Goal: Task Accomplishment & Management: Complete application form

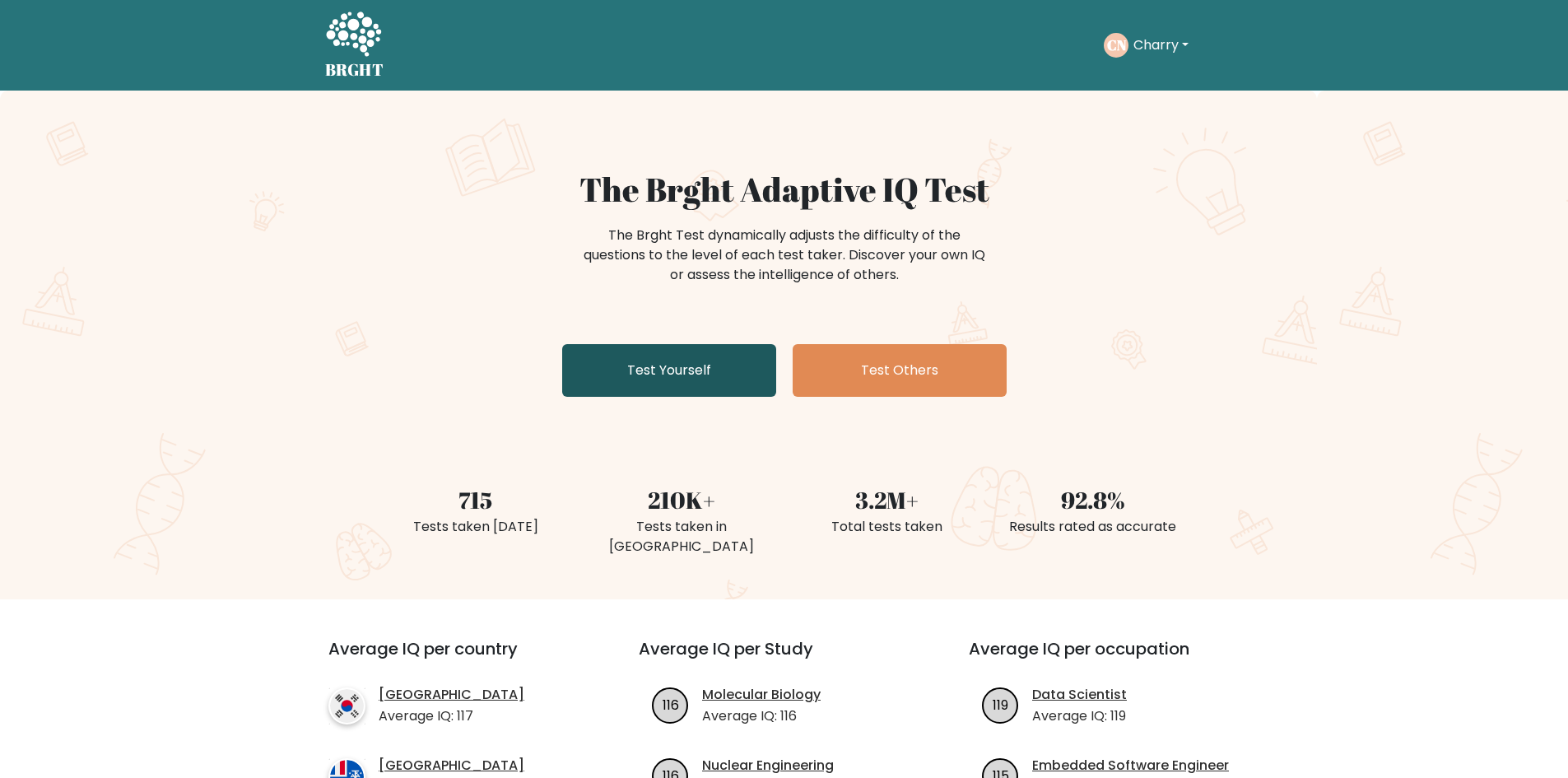
click at [686, 370] on link "Test Yourself" at bounding box center [669, 370] width 214 height 53
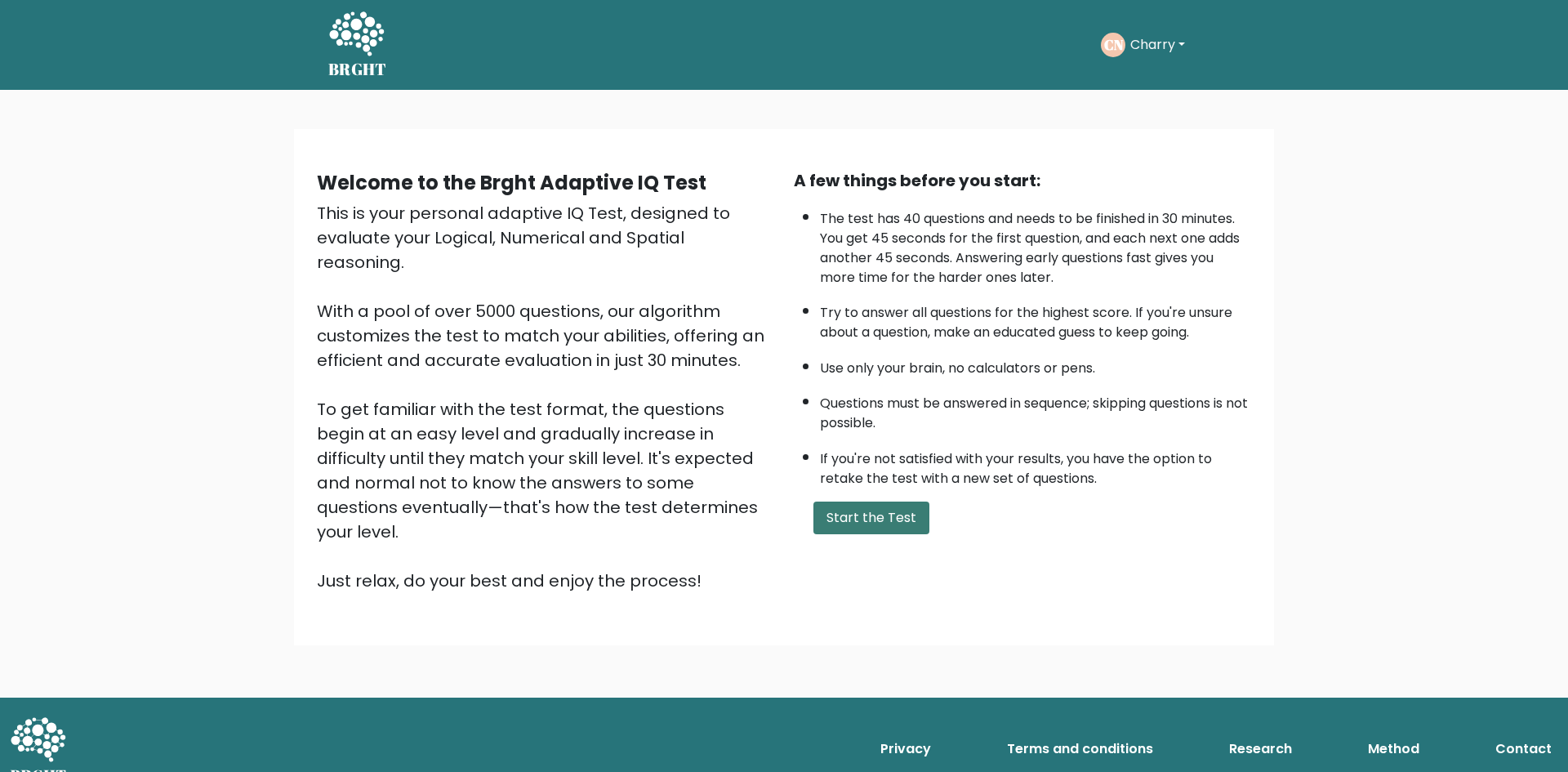
click at [864, 521] on button "Start the Test" at bounding box center [871, 519] width 116 height 33
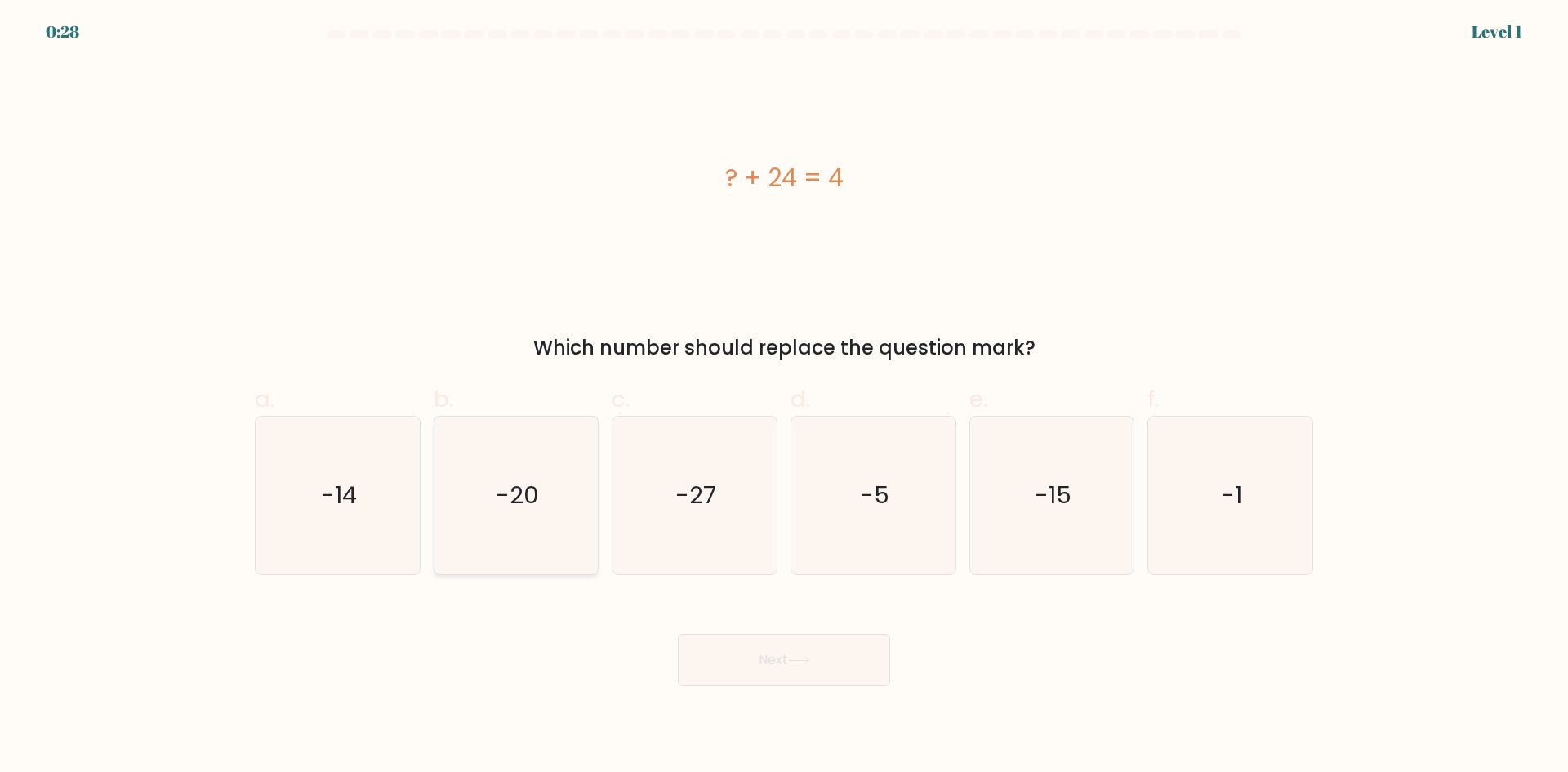
click at [545, 486] on icon "-20" at bounding box center [516, 495] width 158 height 158
click at [784, 397] on input "b. -20" at bounding box center [784, 391] width 1 height 11
radio input "true"
click at [753, 664] on button "Next" at bounding box center [784, 660] width 212 height 53
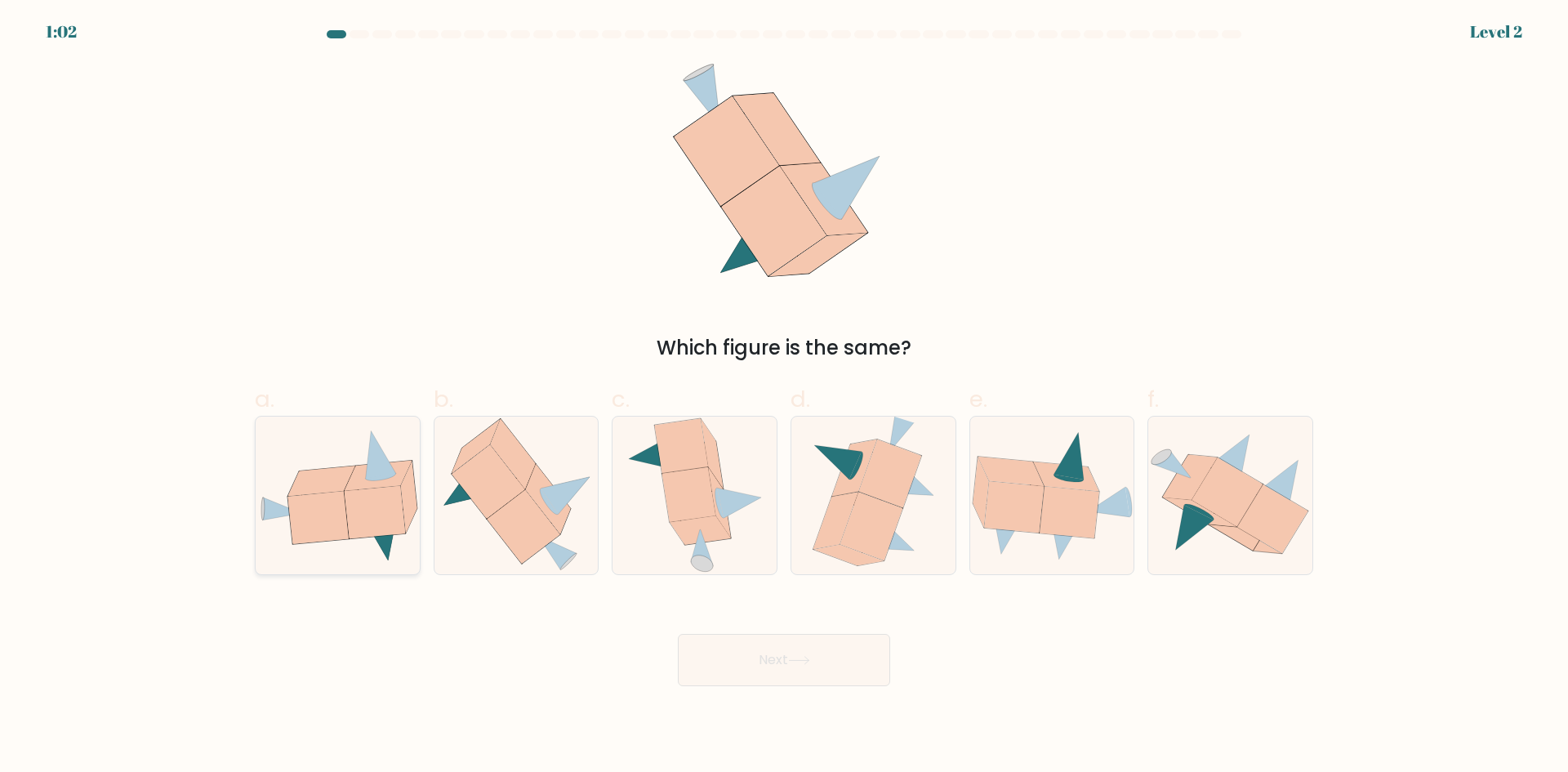
click at [363, 537] on icon at bounding box center [374, 513] width 60 height 53
click at [784, 397] on input "a." at bounding box center [784, 391] width 1 height 11
radio input "true"
click at [792, 676] on button "Next" at bounding box center [784, 660] width 212 height 53
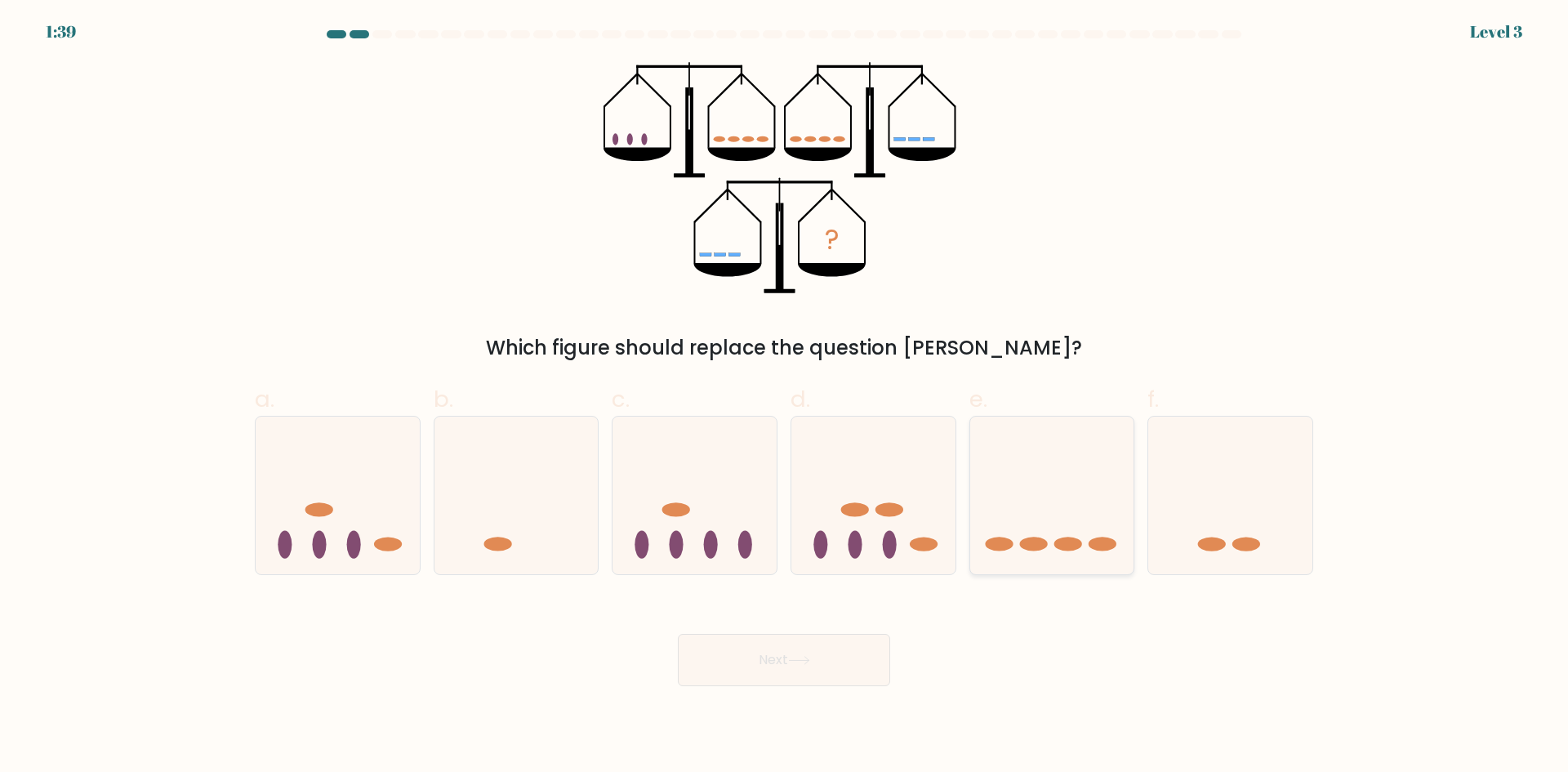
click at [1038, 517] on icon at bounding box center [1052, 494] width 164 height 135
click at [784, 397] on input "e." at bounding box center [784, 391] width 1 height 11
radio input "true"
click at [782, 653] on button "Next" at bounding box center [784, 660] width 212 height 53
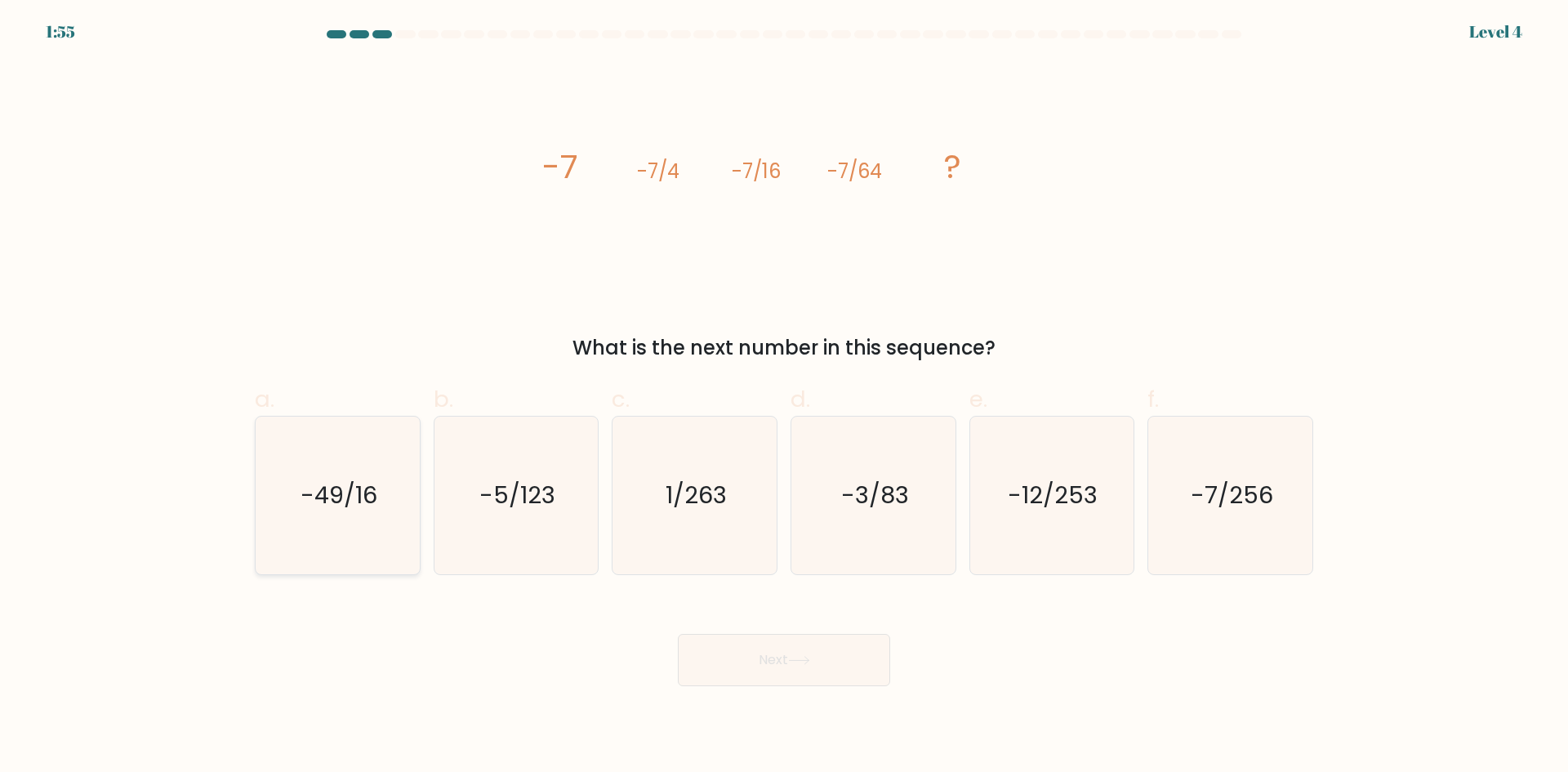
click at [292, 482] on icon "-49/16" at bounding box center [338, 495] width 158 height 158
click at [784, 397] on input "a. -49/16" at bounding box center [784, 391] width 1 height 11
radio input "true"
click at [1197, 496] on text "-7/256" at bounding box center [1232, 495] width 83 height 33
click at [784, 397] on input "f. -7/256" at bounding box center [784, 391] width 1 height 11
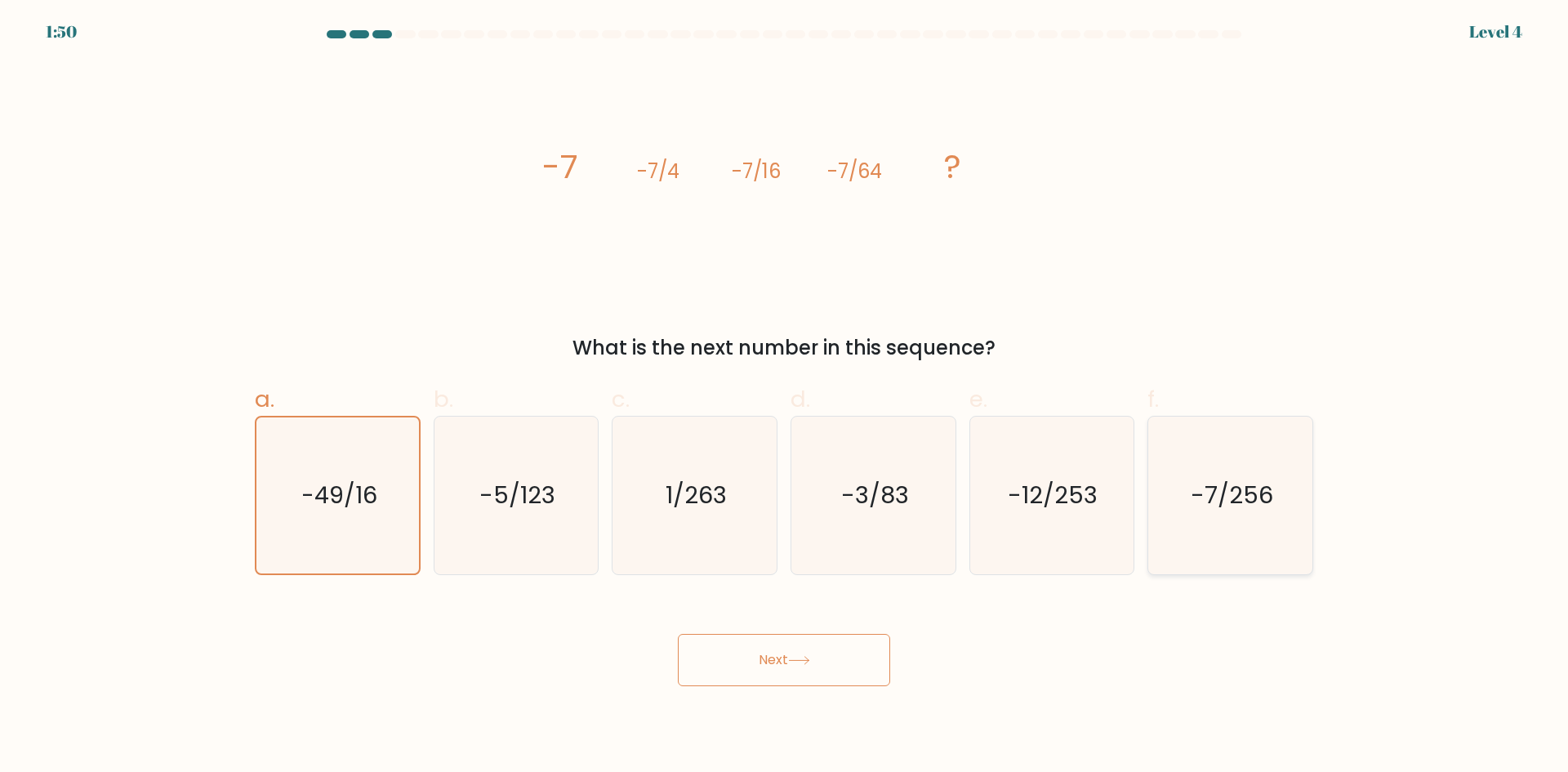
radio input "true"
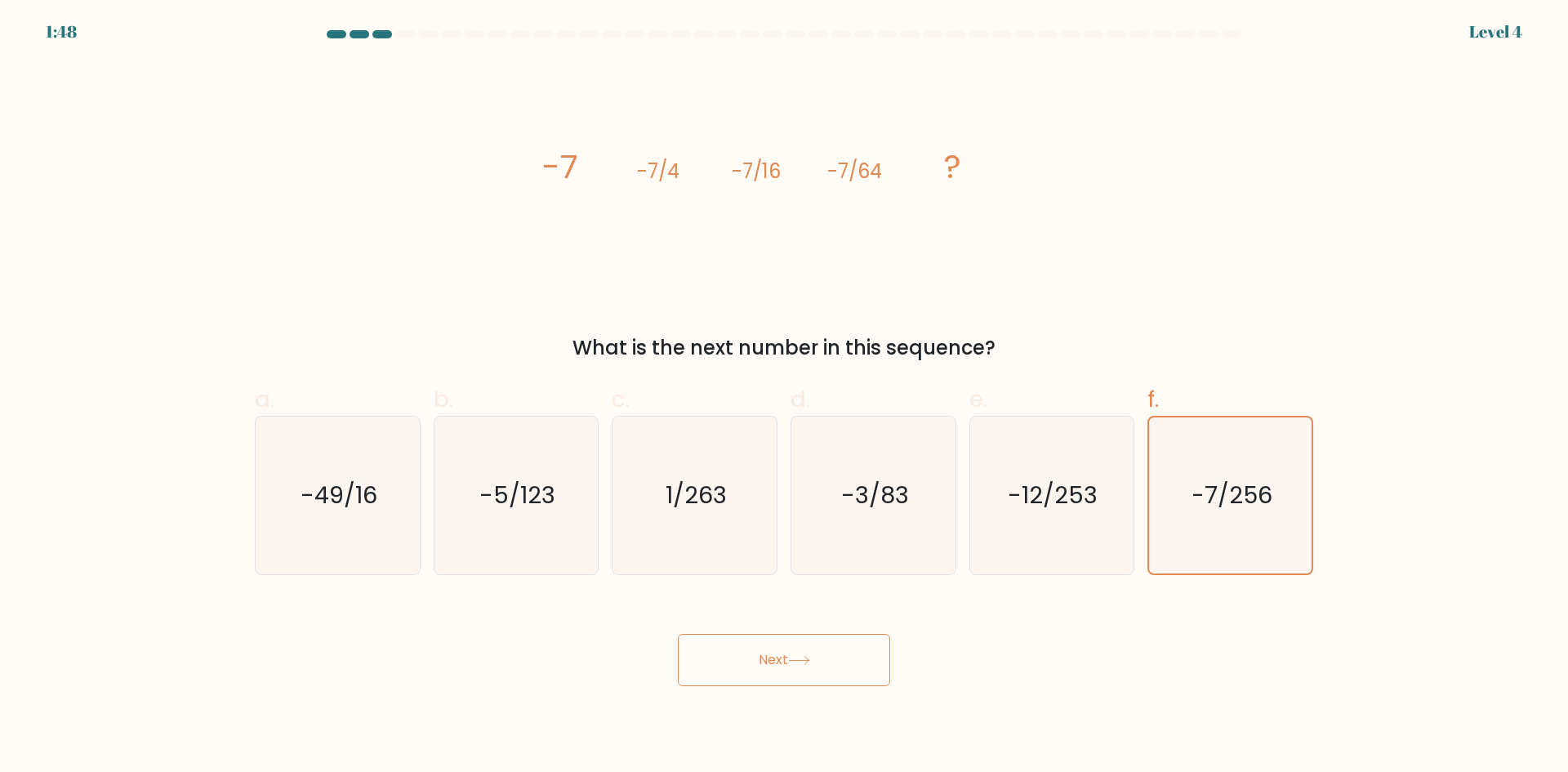
click at [784, 651] on button "Next" at bounding box center [784, 660] width 212 height 53
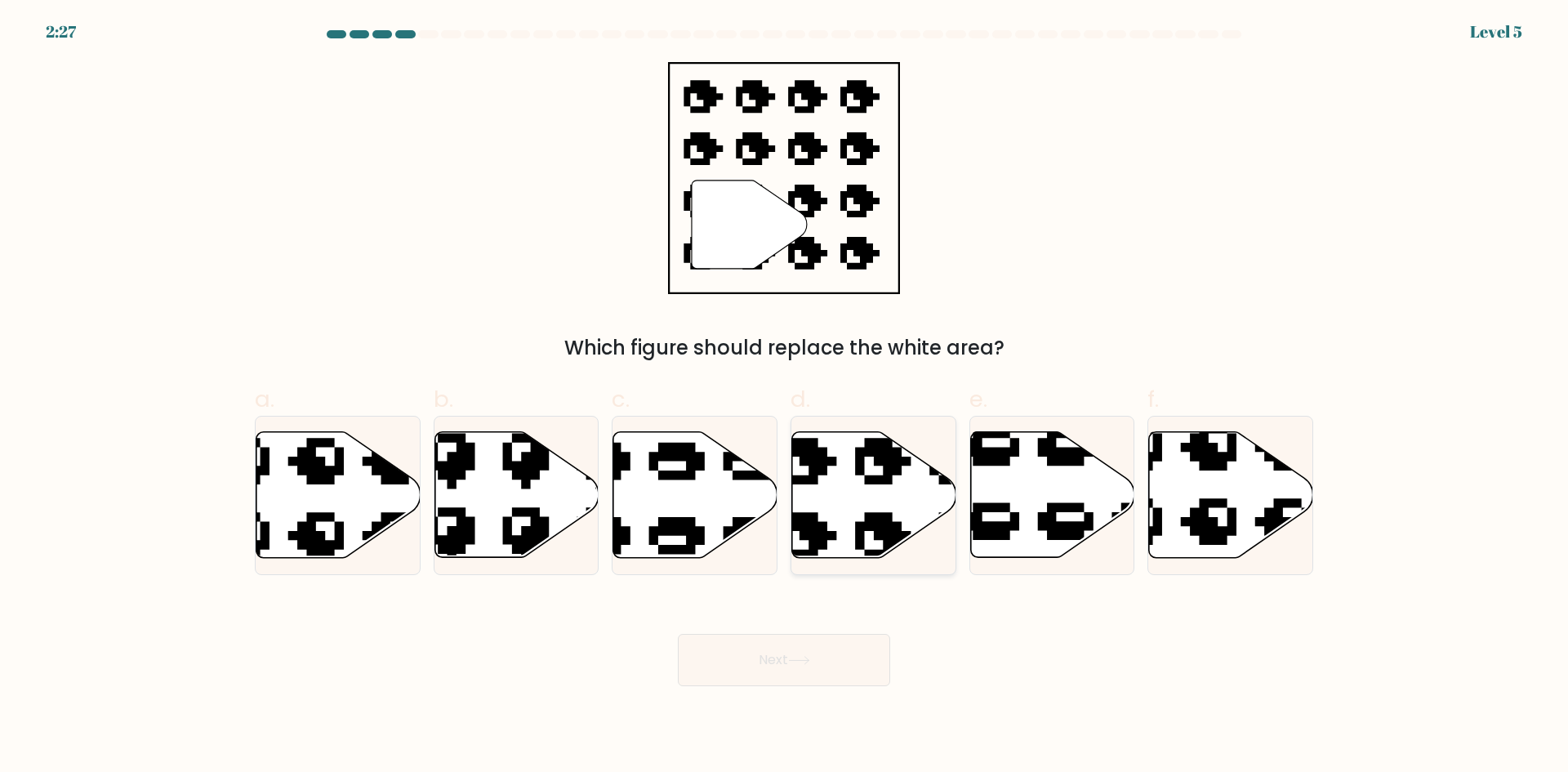
click at [839, 520] on icon at bounding box center [874, 494] width 164 height 126
click at [784, 397] on input "d." at bounding box center [784, 391] width 1 height 11
radio input "true"
click at [792, 662] on icon at bounding box center [799, 660] width 22 height 9
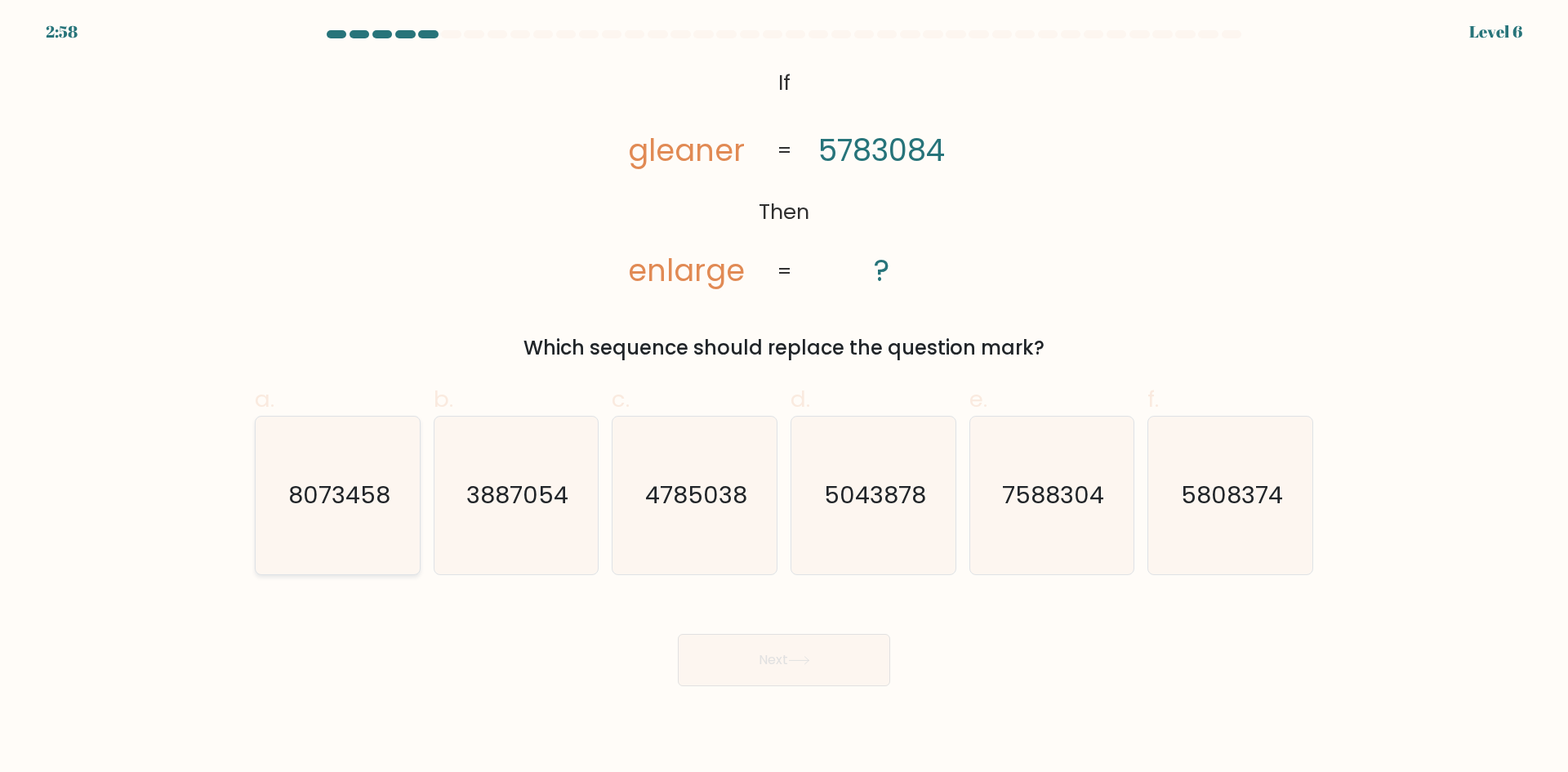
click at [356, 508] on text "8073458" at bounding box center [339, 495] width 102 height 33
click at [784, 397] on input "a. 8073458" at bounding box center [784, 391] width 1 height 11
radio input "true"
click at [743, 660] on button "Next" at bounding box center [784, 660] width 212 height 53
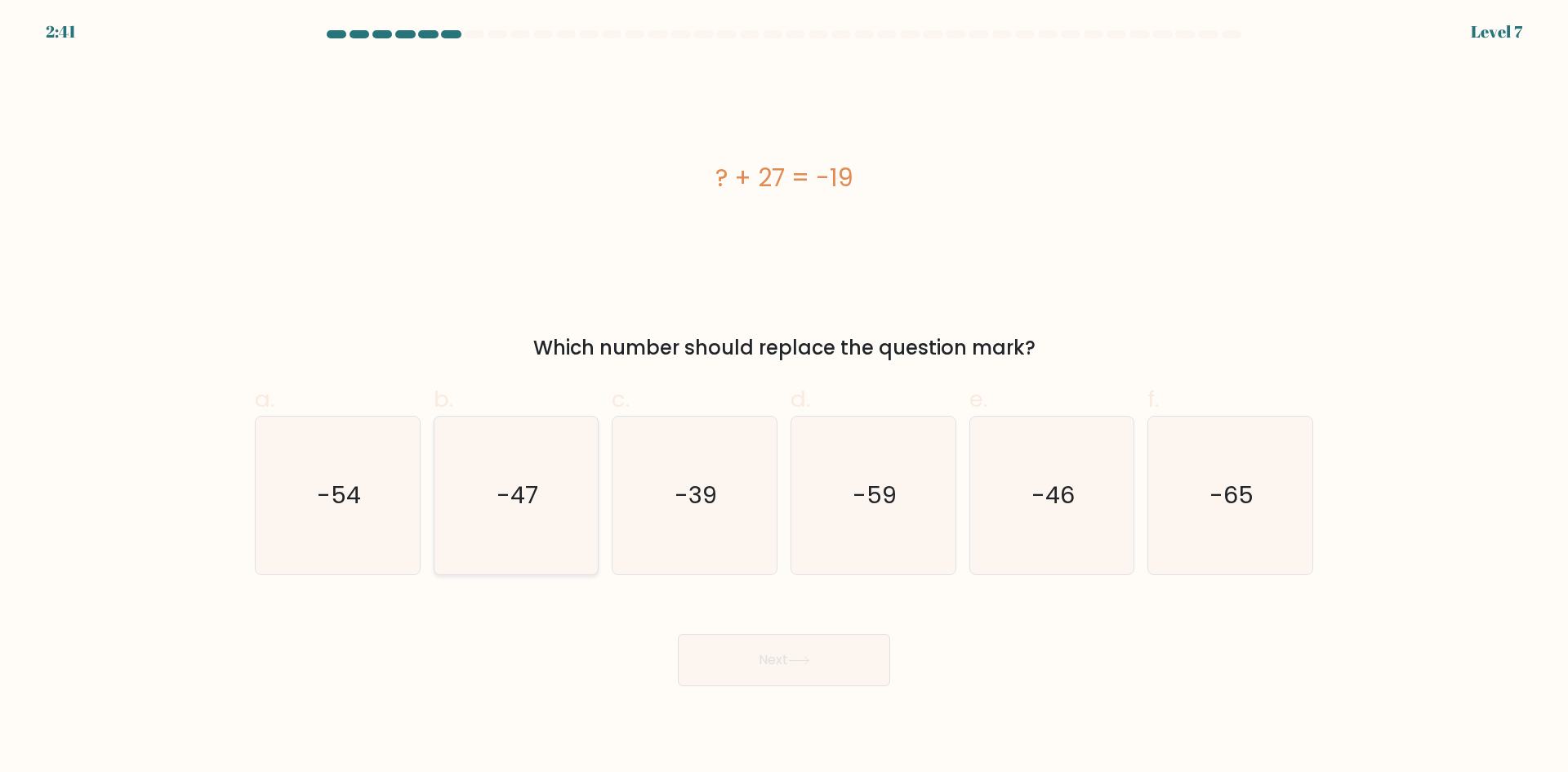
click at [535, 524] on icon "-47" at bounding box center [516, 495] width 158 height 158
click at [784, 397] on input "b. -47" at bounding box center [784, 391] width 1 height 11
radio input "true"
click at [1055, 503] on text "-46" at bounding box center [1052, 495] width 43 height 33
click at [784, 397] on input "e. -46" at bounding box center [784, 391] width 1 height 11
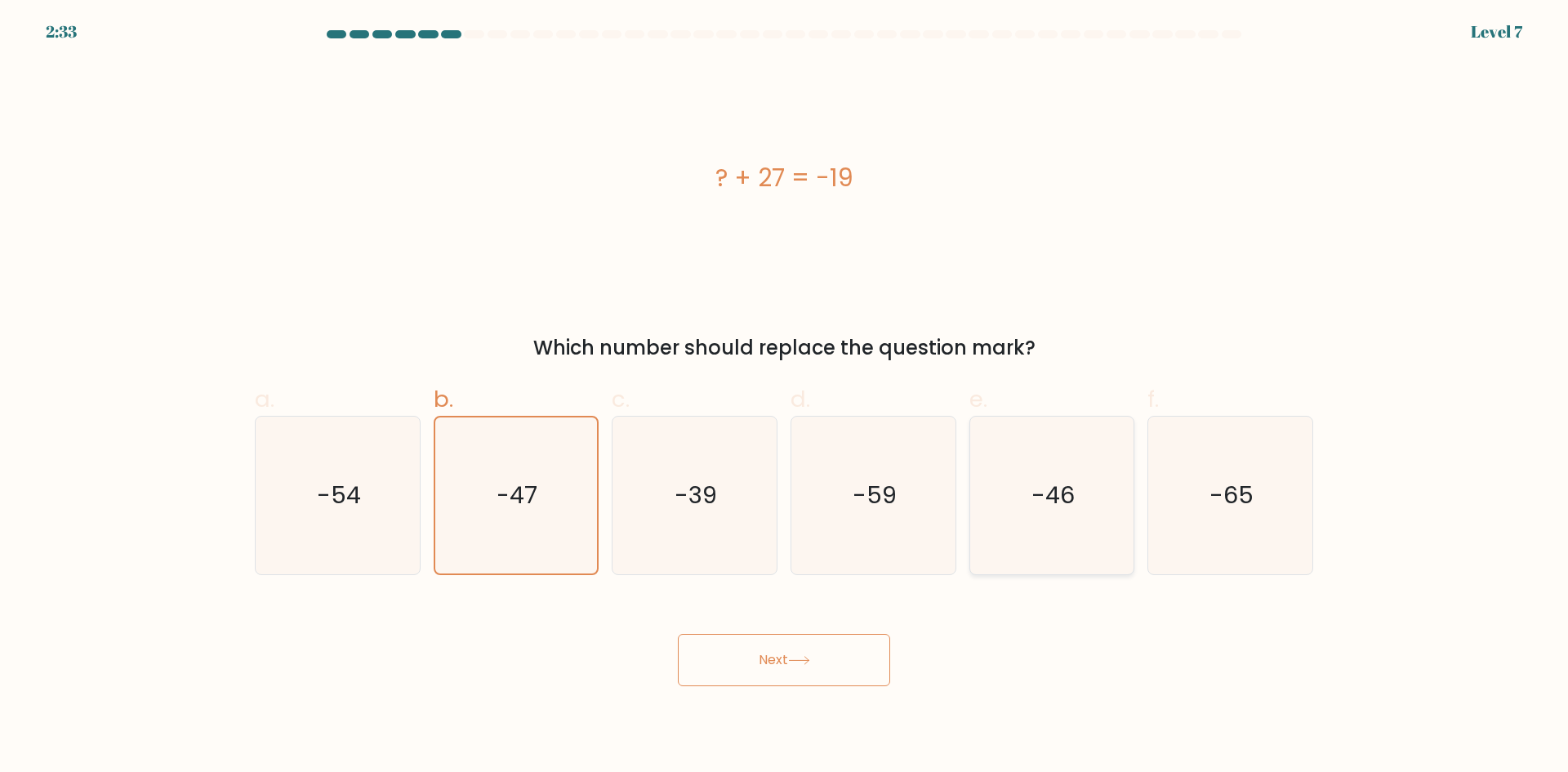
radio input "true"
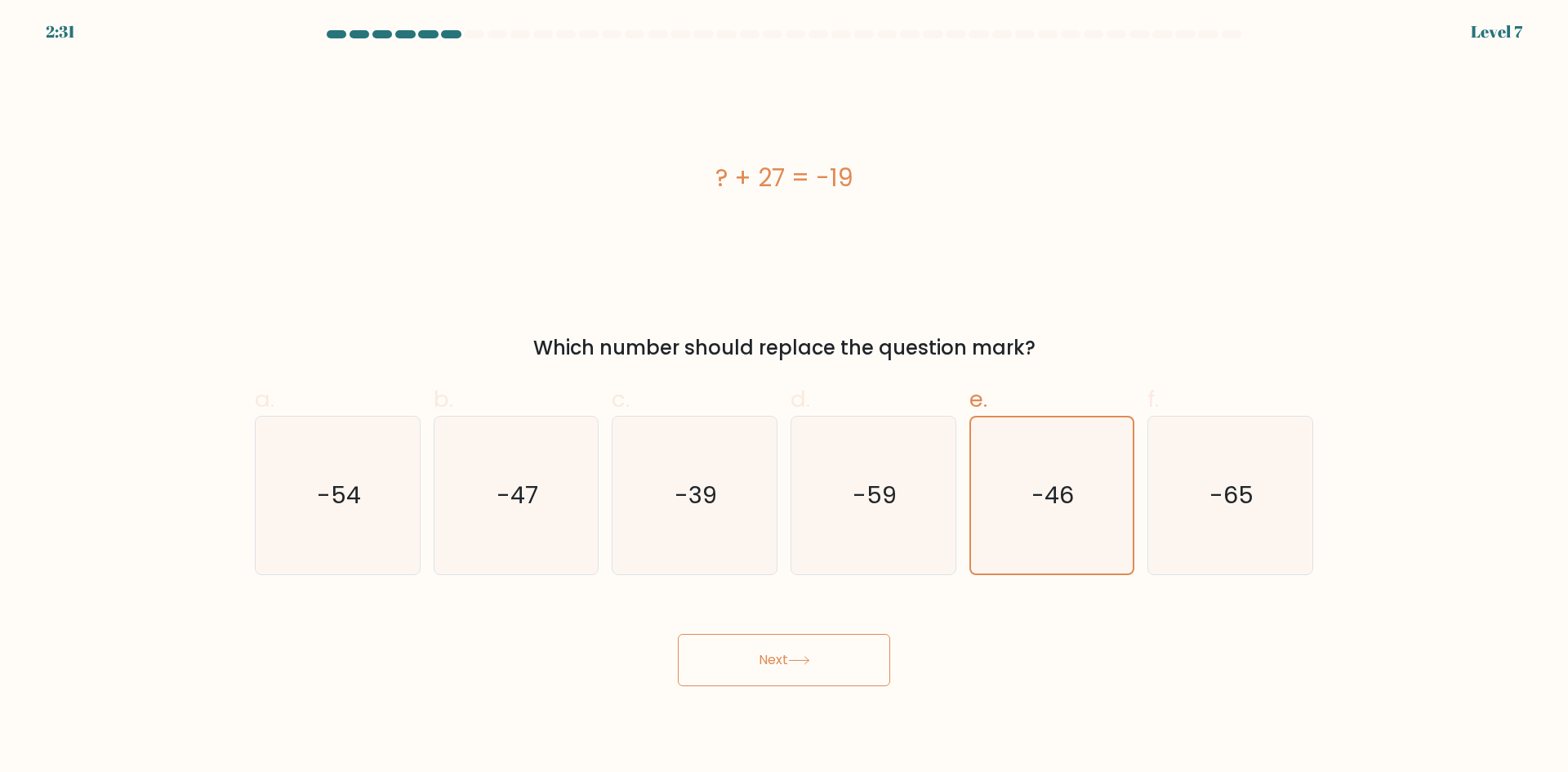
click at [792, 647] on button "Next" at bounding box center [784, 660] width 212 height 53
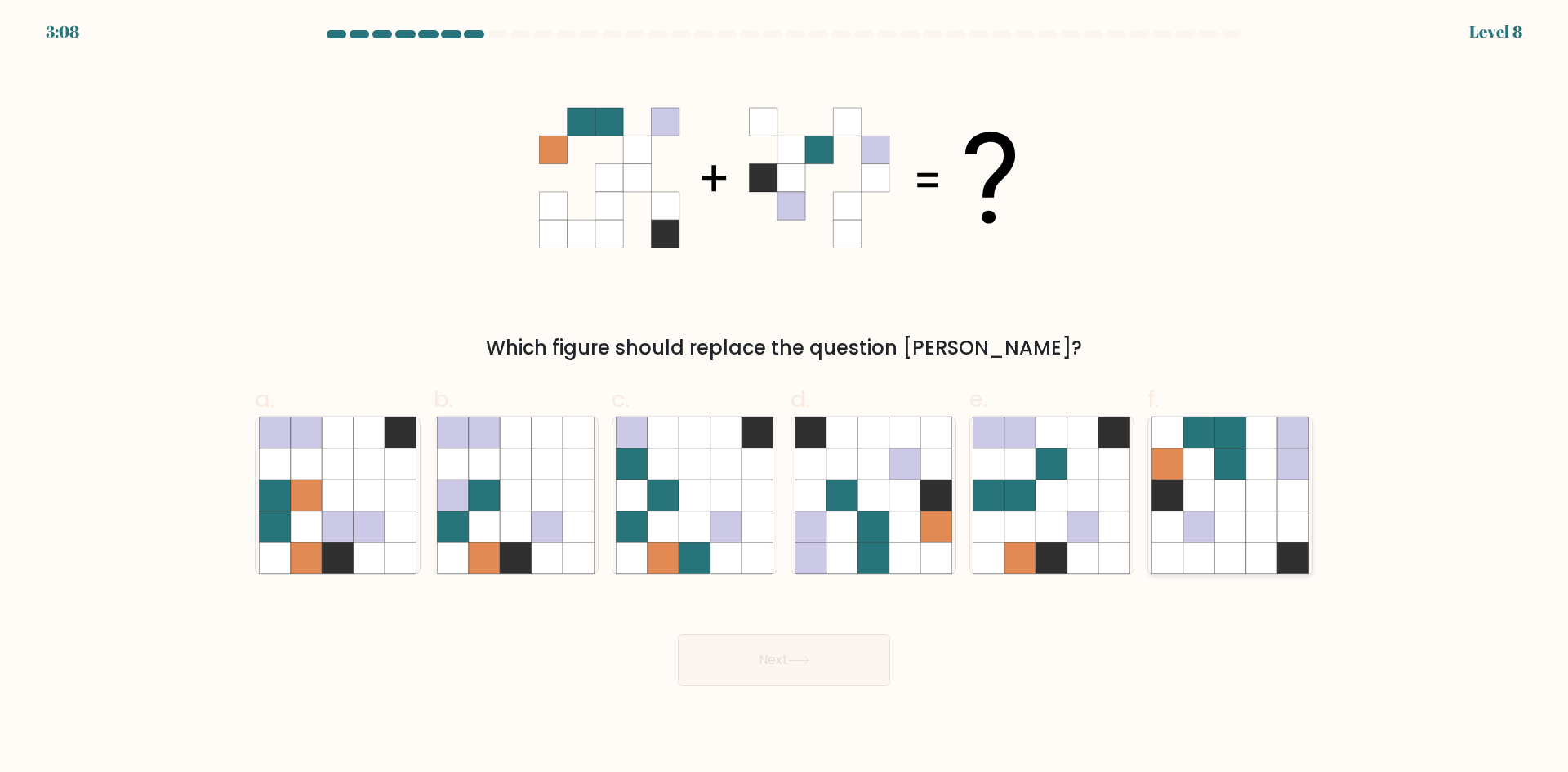
click at [1210, 482] on icon at bounding box center [1199, 495] width 31 height 31
click at [784, 397] on input "f." at bounding box center [784, 391] width 1 height 11
radio input "true"
click at [786, 649] on button "Next" at bounding box center [784, 660] width 212 height 53
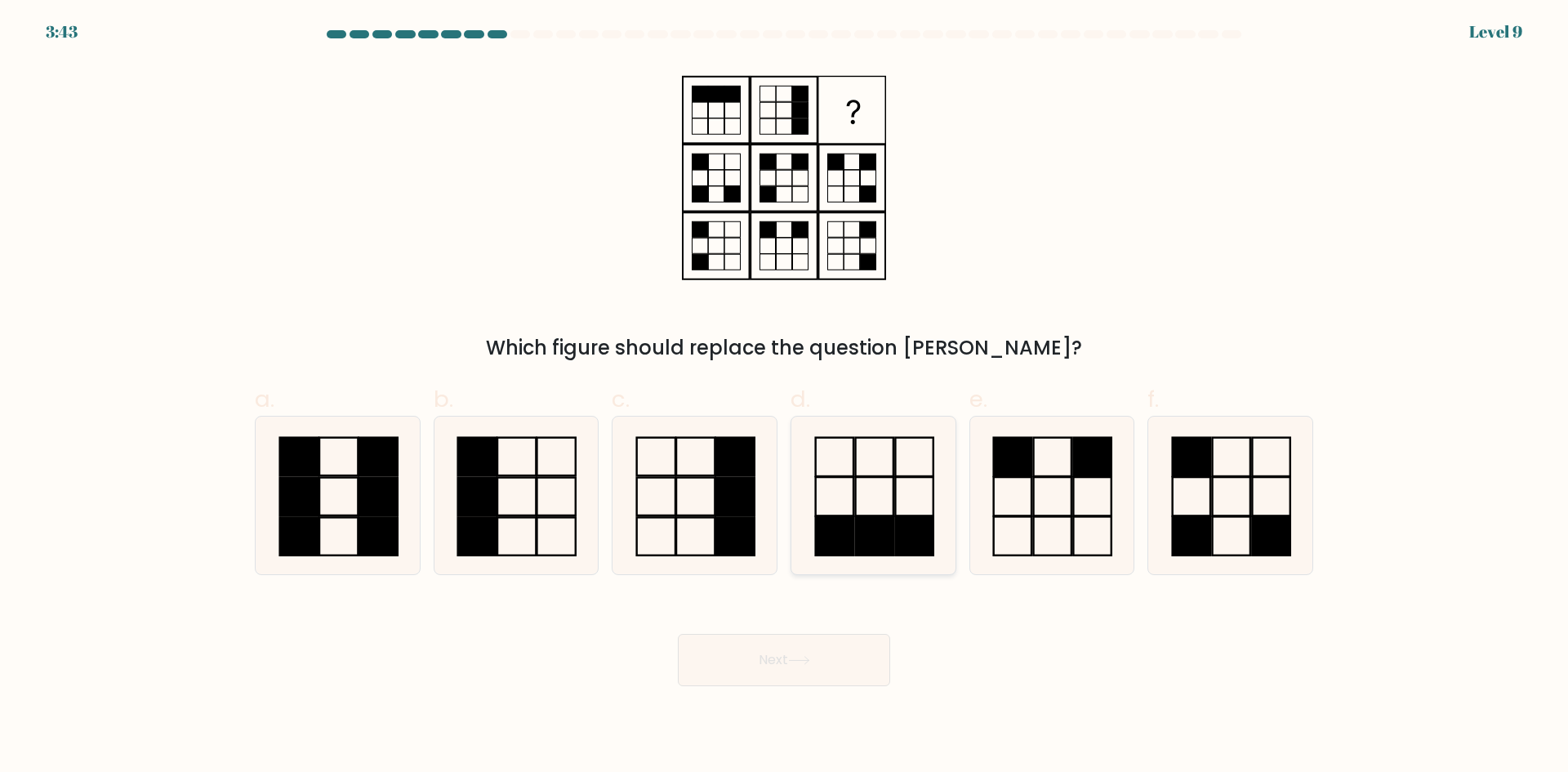
click at [861, 498] on icon at bounding box center [873, 495] width 158 height 158
click at [784, 397] on input "d." at bounding box center [784, 391] width 1 height 11
radio input "true"
click at [796, 656] on icon at bounding box center [799, 660] width 22 height 9
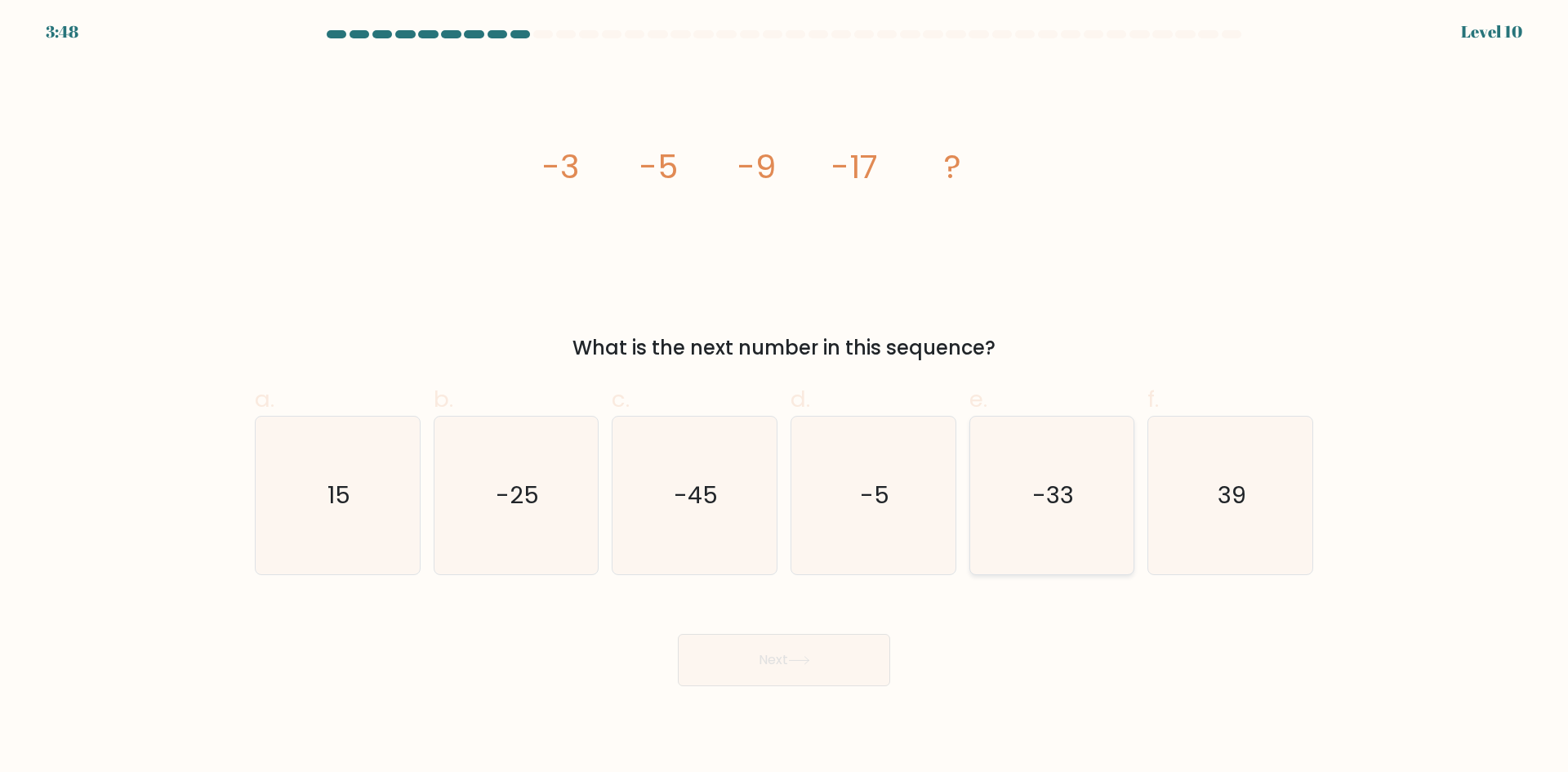
click at [1084, 477] on icon "-33" at bounding box center [1052, 495] width 158 height 158
click at [784, 397] on input "e. -33" at bounding box center [784, 391] width 1 height 11
radio input "true"
click at [755, 655] on button "Next" at bounding box center [784, 660] width 212 height 53
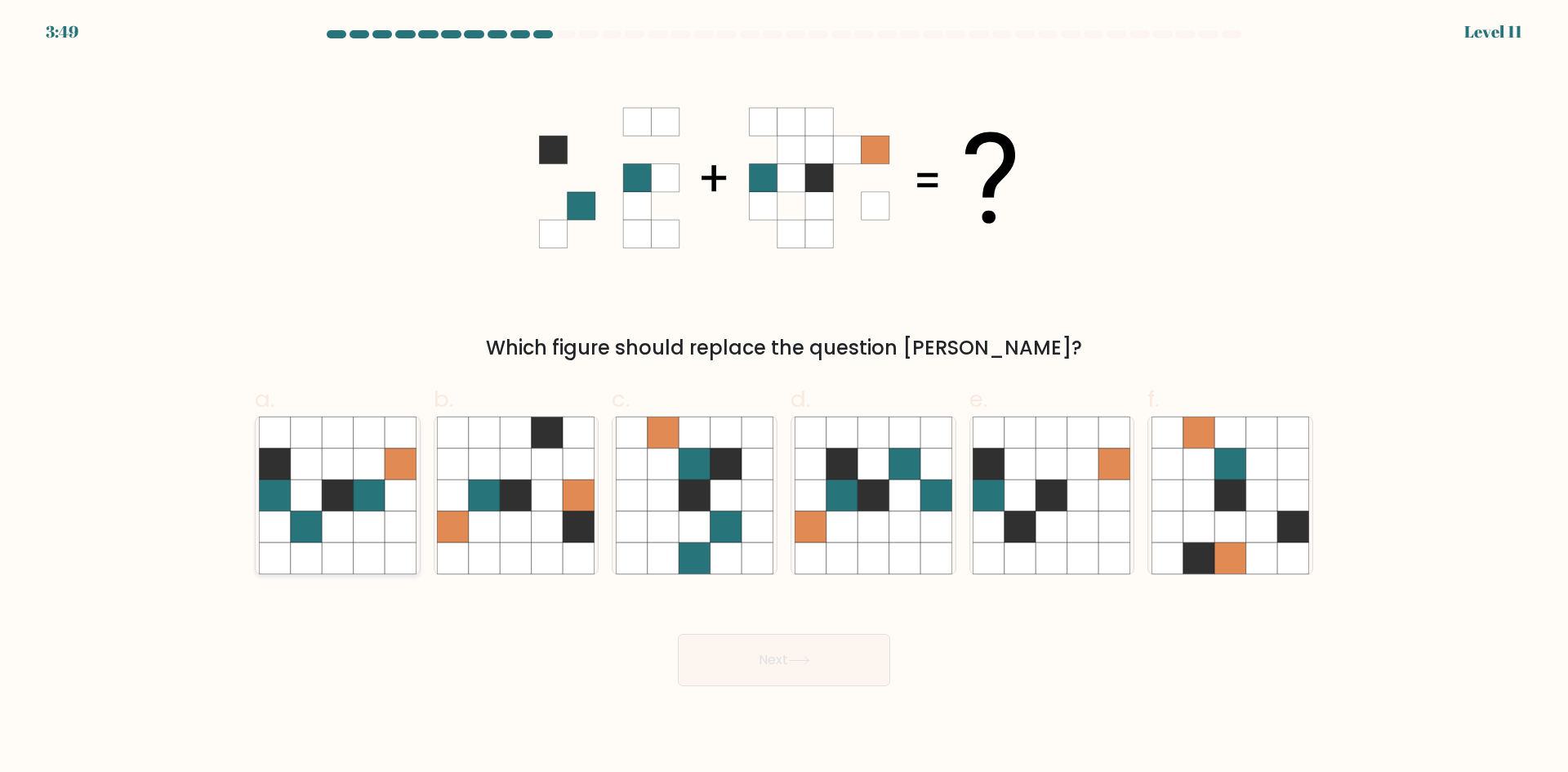
click at [320, 492] on icon at bounding box center [306, 495] width 31 height 31
click at [784, 397] on input "a." at bounding box center [784, 391] width 1 height 11
radio input "true"
click at [789, 657] on button "Next" at bounding box center [784, 660] width 212 height 53
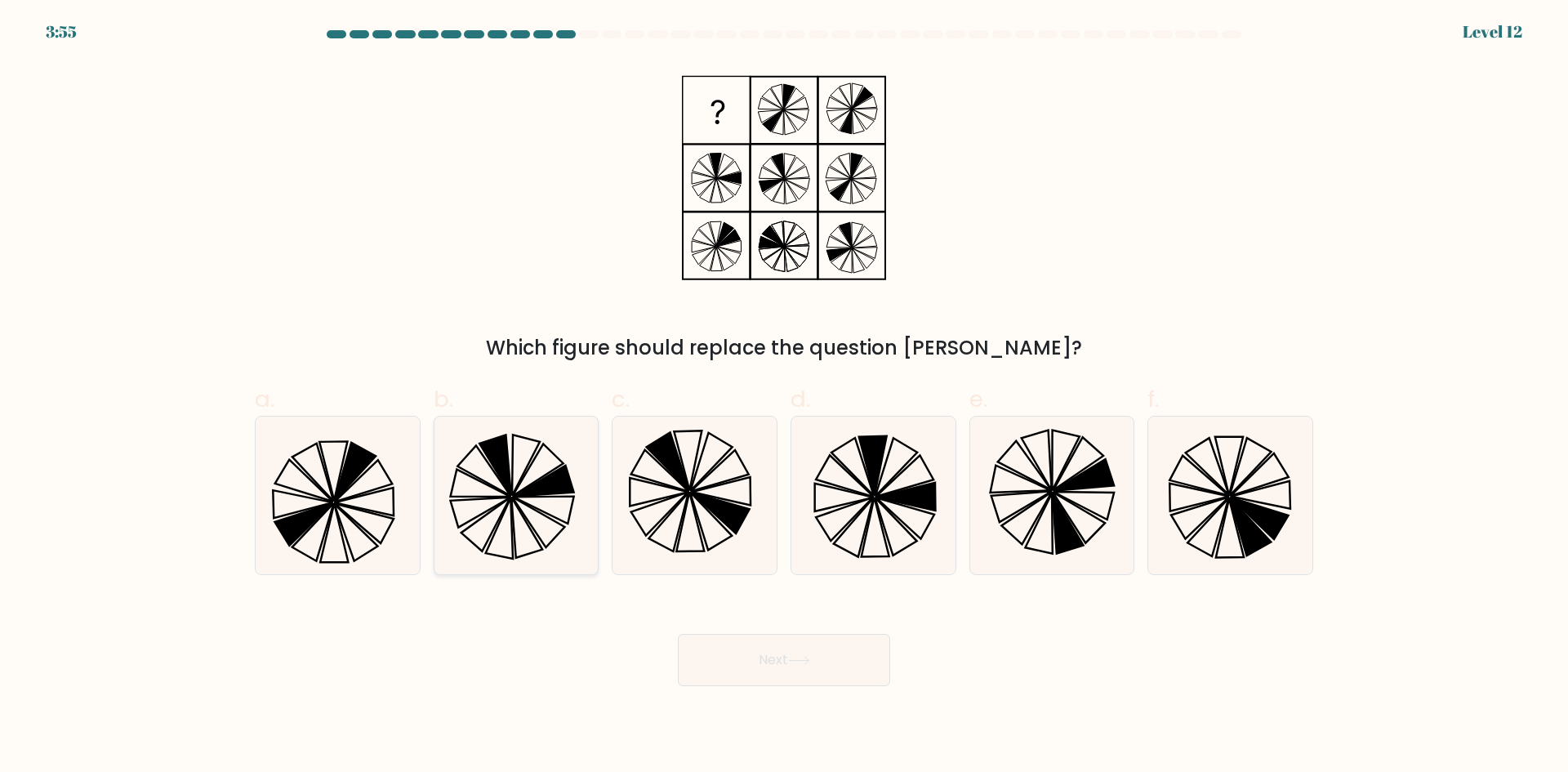
click at [506, 505] on icon at bounding box center [516, 495] width 158 height 158
click at [784, 397] on input "b." at bounding box center [784, 391] width 1 height 11
radio input "true"
click at [750, 637] on button "Next" at bounding box center [784, 660] width 212 height 53
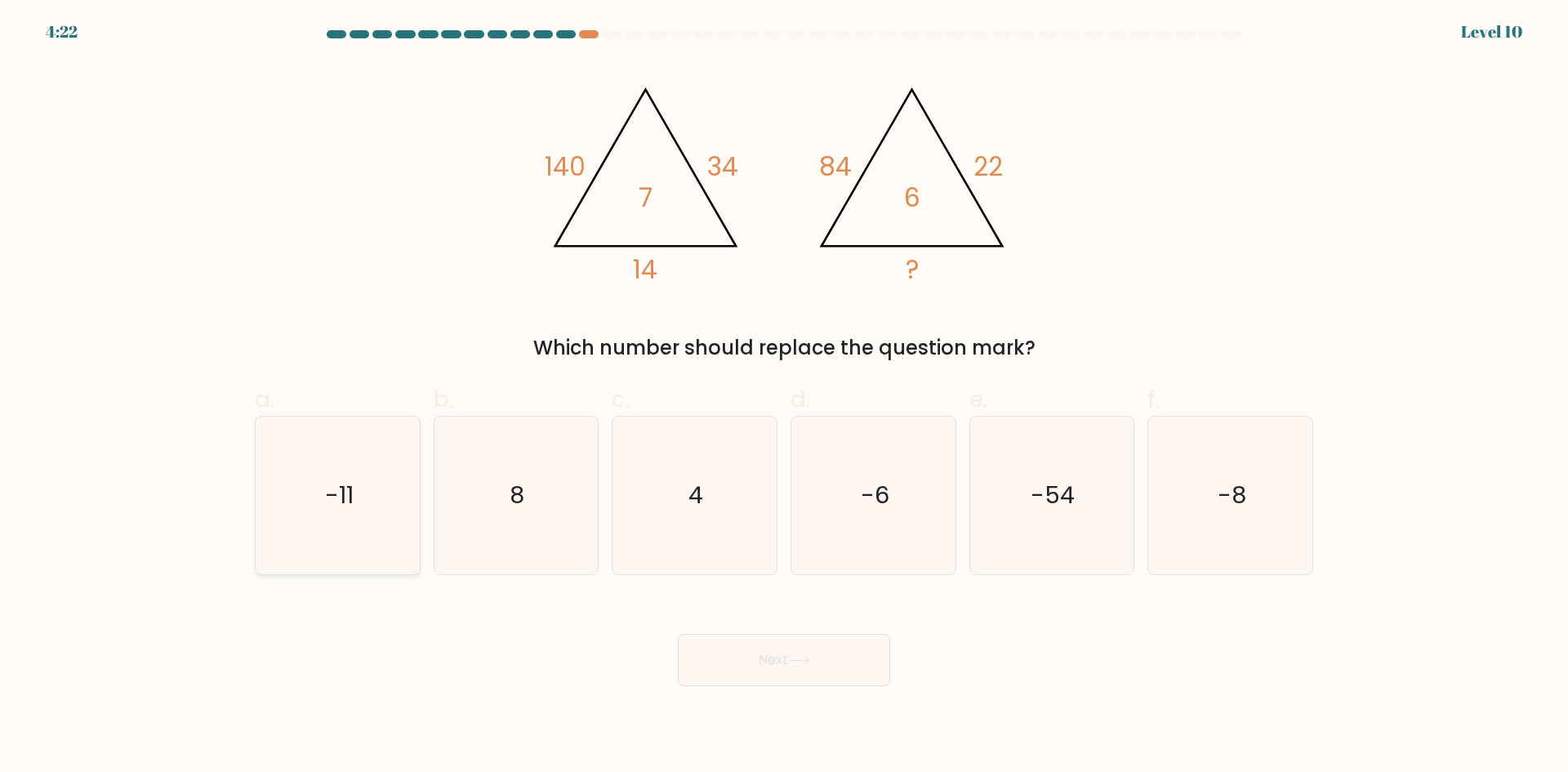
click at [364, 522] on icon "-11" at bounding box center [338, 495] width 158 height 158
click at [784, 397] on input "a. -11" at bounding box center [784, 391] width 1 height 11
radio input "true"
click at [779, 667] on button "Next" at bounding box center [784, 660] width 212 height 53
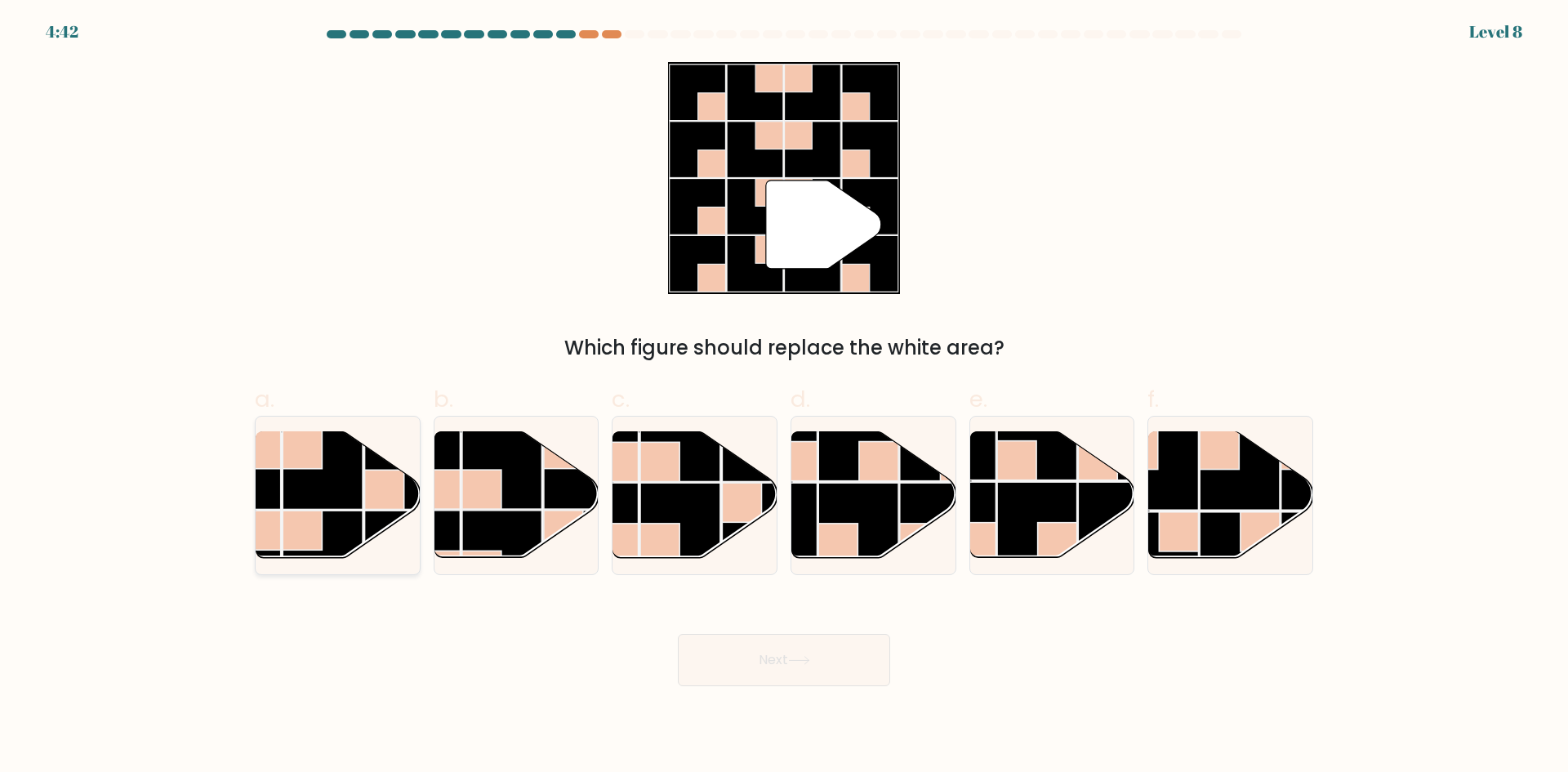
click at [352, 491] on rect at bounding box center [323, 469] width 80 height 80
click at [784, 397] on input "a." at bounding box center [784, 391] width 1 height 11
radio input "true"
click at [741, 668] on button "Next" at bounding box center [784, 660] width 212 height 53
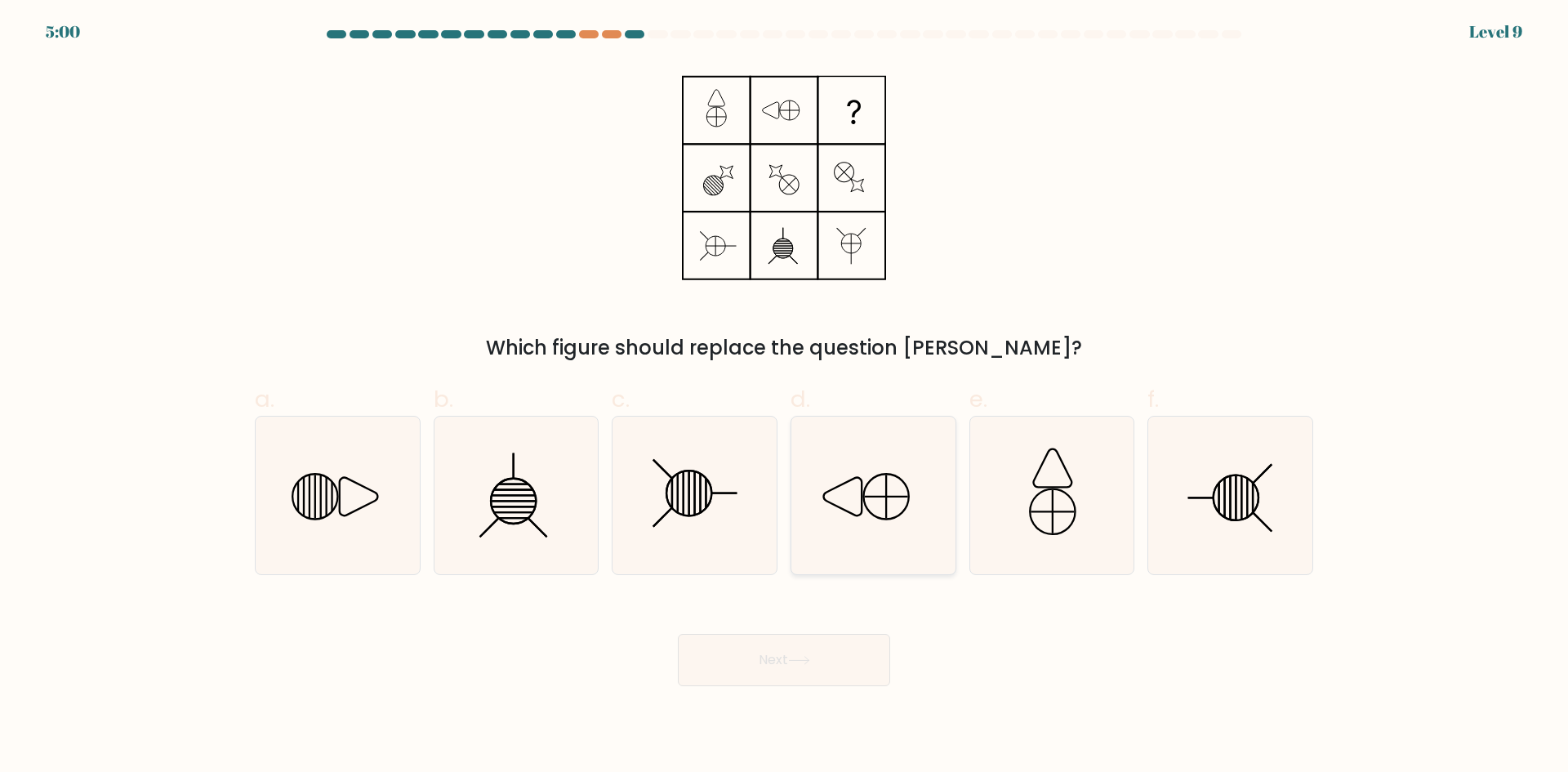
click at [905, 519] on icon at bounding box center [873, 495] width 158 height 158
click at [784, 397] on input "d." at bounding box center [784, 391] width 1 height 11
radio input "true"
click at [1015, 488] on icon at bounding box center [1052, 495] width 158 height 158
click at [784, 397] on input "e." at bounding box center [784, 391] width 1 height 11
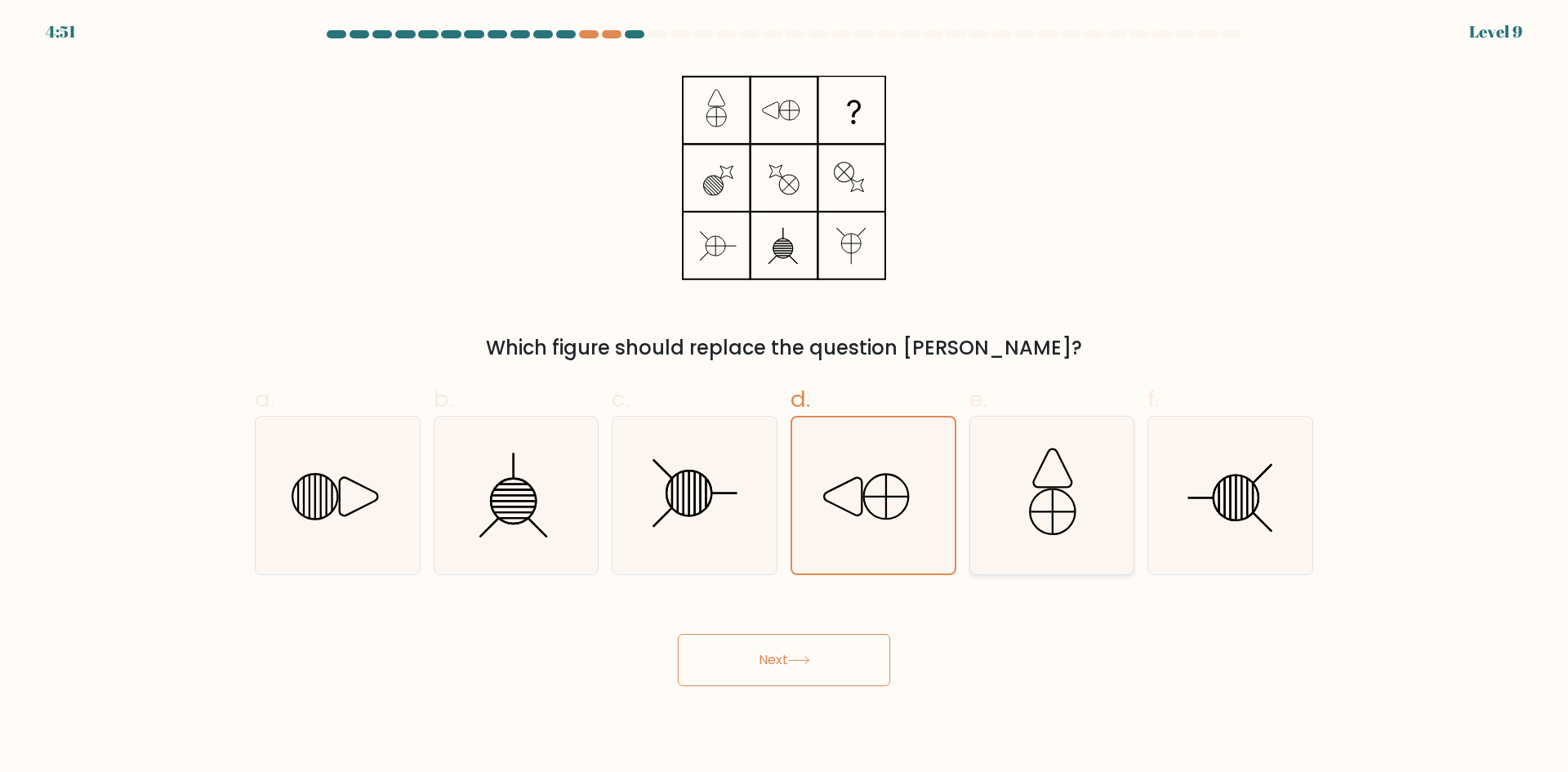
radio input "true"
click at [328, 499] on icon at bounding box center [338, 495] width 158 height 158
click at [784, 397] on input "a." at bounding box center [784, 391] width 1 height 11
radio input "true"
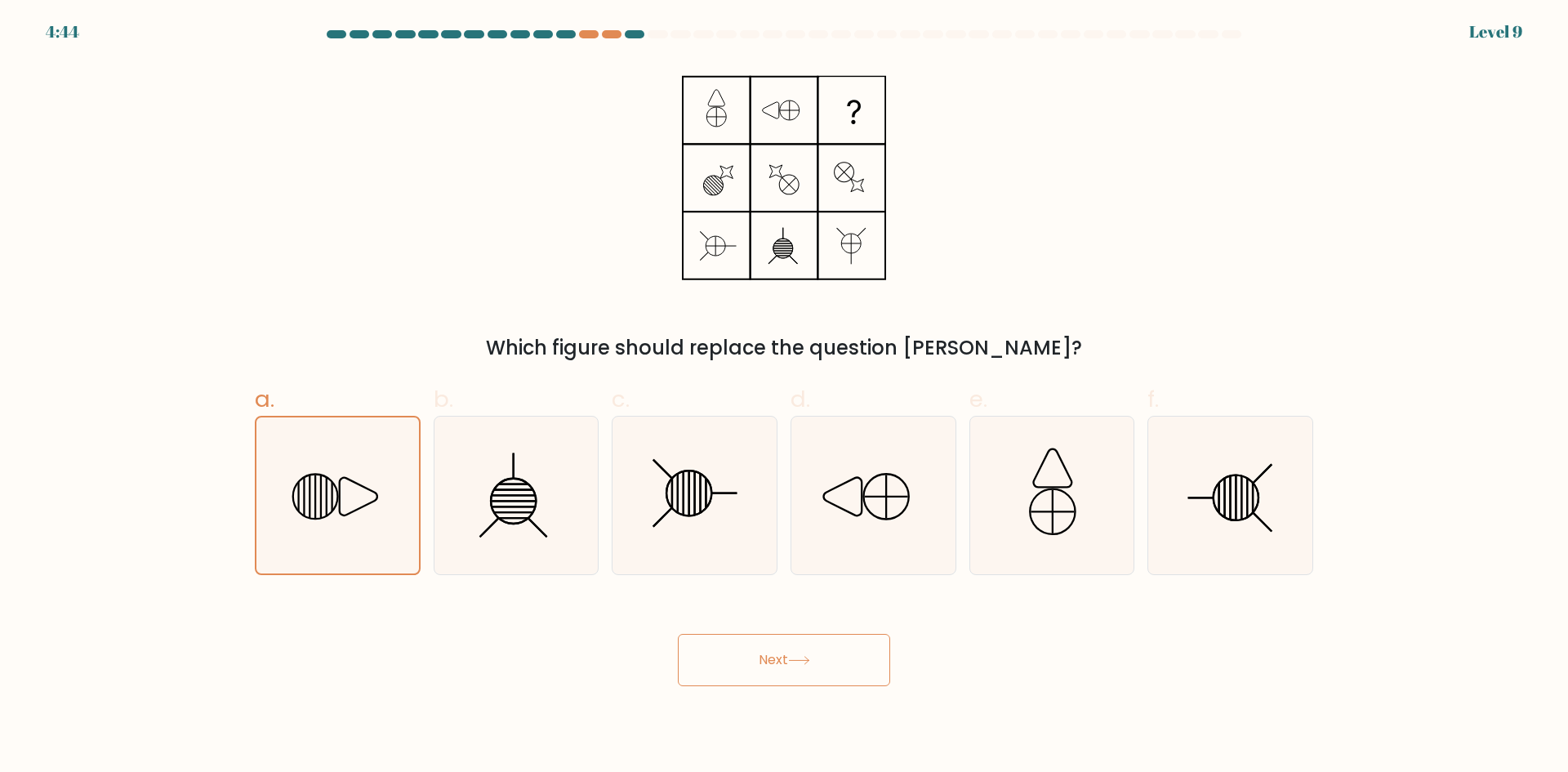
click at [779, 648] on button "Next" at bounding box center [784, 660] width 212 height 53
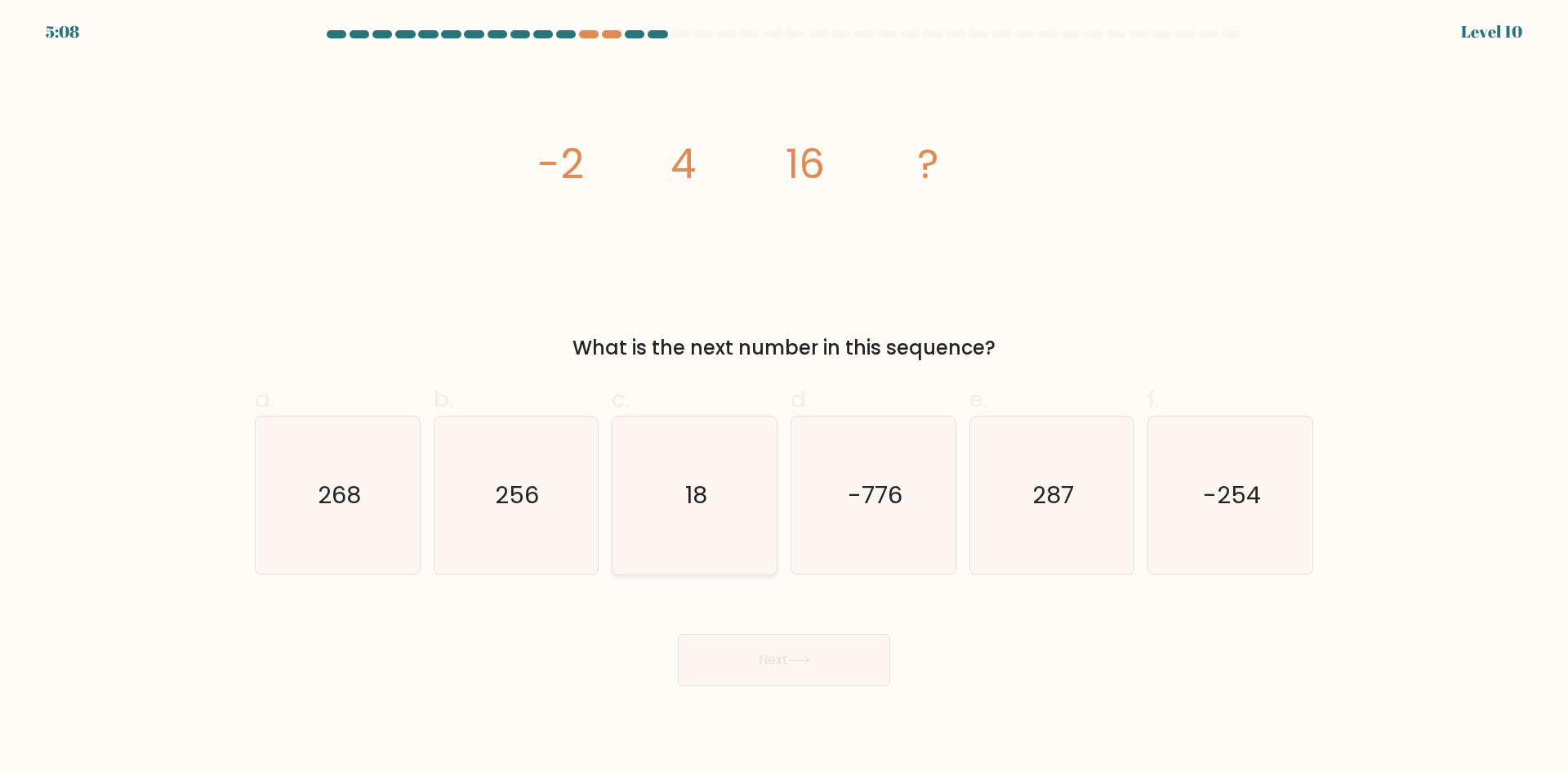
click at [659, 515] on icon "18" at bounding box center [695, 495] width 158 height 158
click at [784, 397] on input "c. 18" at bounding box center [784, 391] width 1 height 11
radio input "true"
click at [763, 660] on button "Next" at bounding box center [784, 660] width 212 height 53
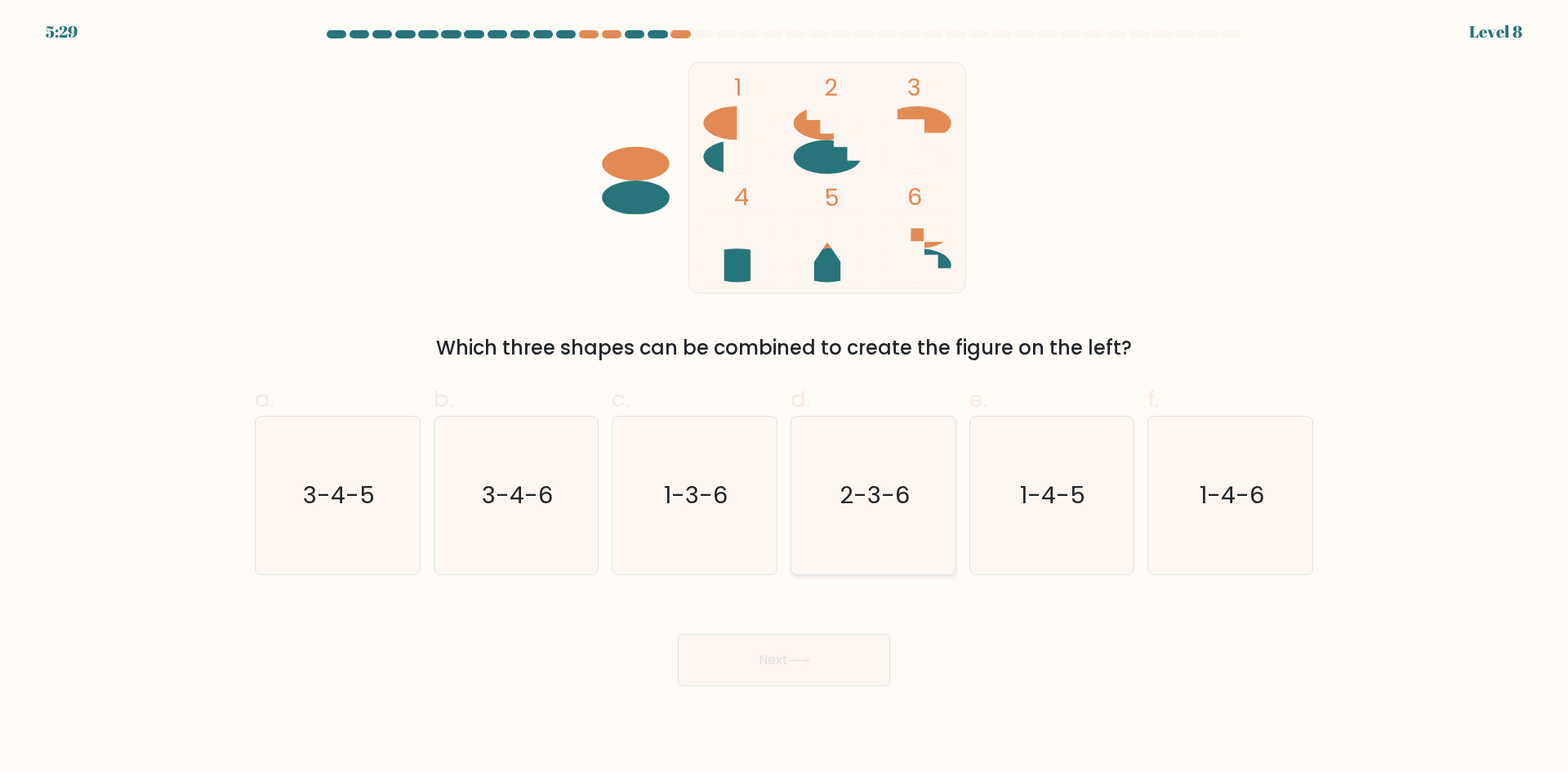
click at [860, 524] on icon "2-3-6" at bounding box center [873, 495] width 158 height 158
click at [784, 397] on input "d. 2-3-6" at bounding box center [784, 391] width 1 height 11
radio input "true"
click at [787, 658] on button "Next" at bounding box center [784, 660] width 212 height 53
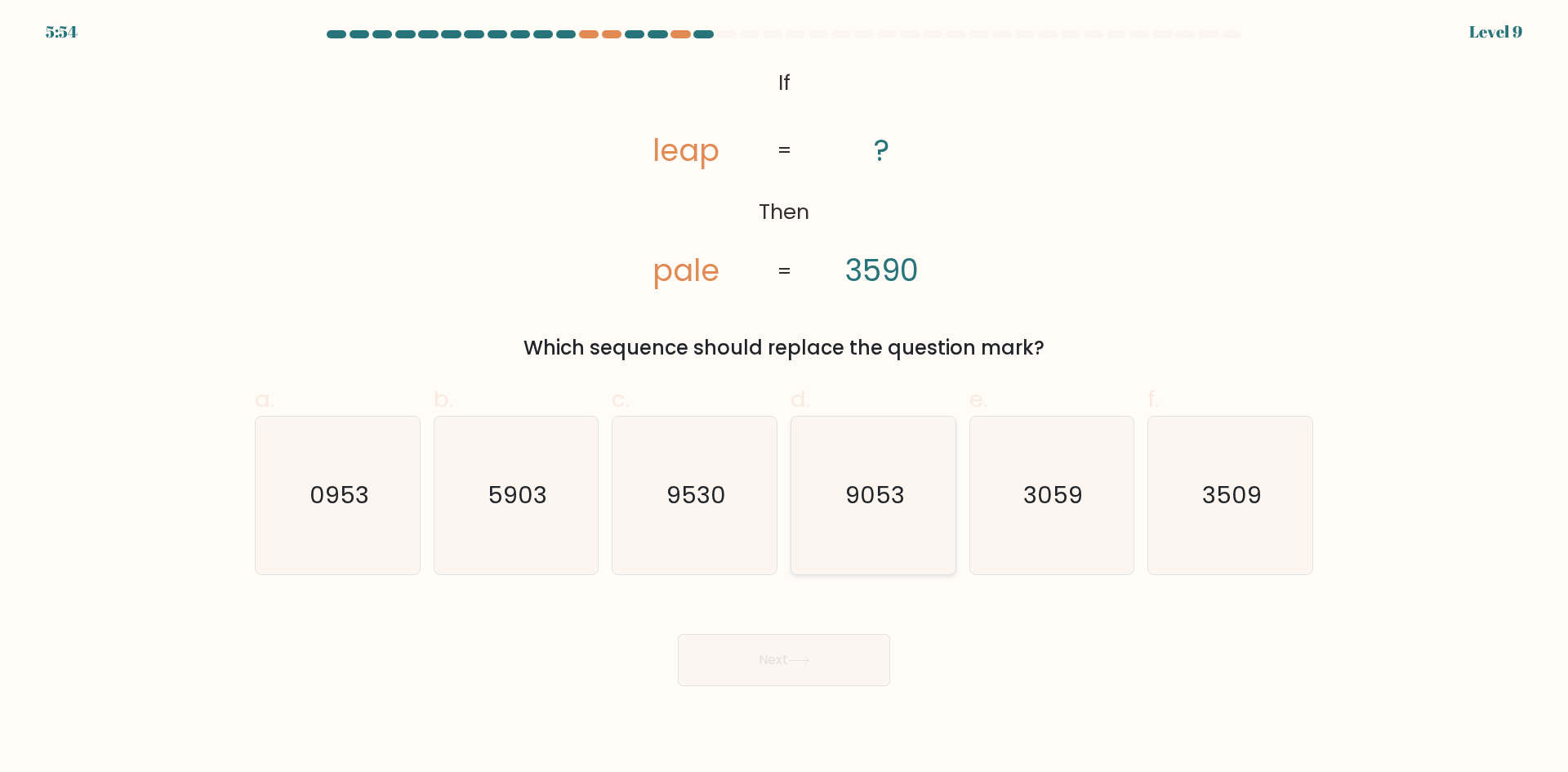
click at [846, 533] on icon "9053" at bounding box center [873, 495] width 158 height 158
click at [784, 397] on input "d. 9053" at bounding box center [784, 391] width 1 height 11
radio input "true"
click at [814, 643] on button "Next" at bounding box center [784, 660] width 212 height 53
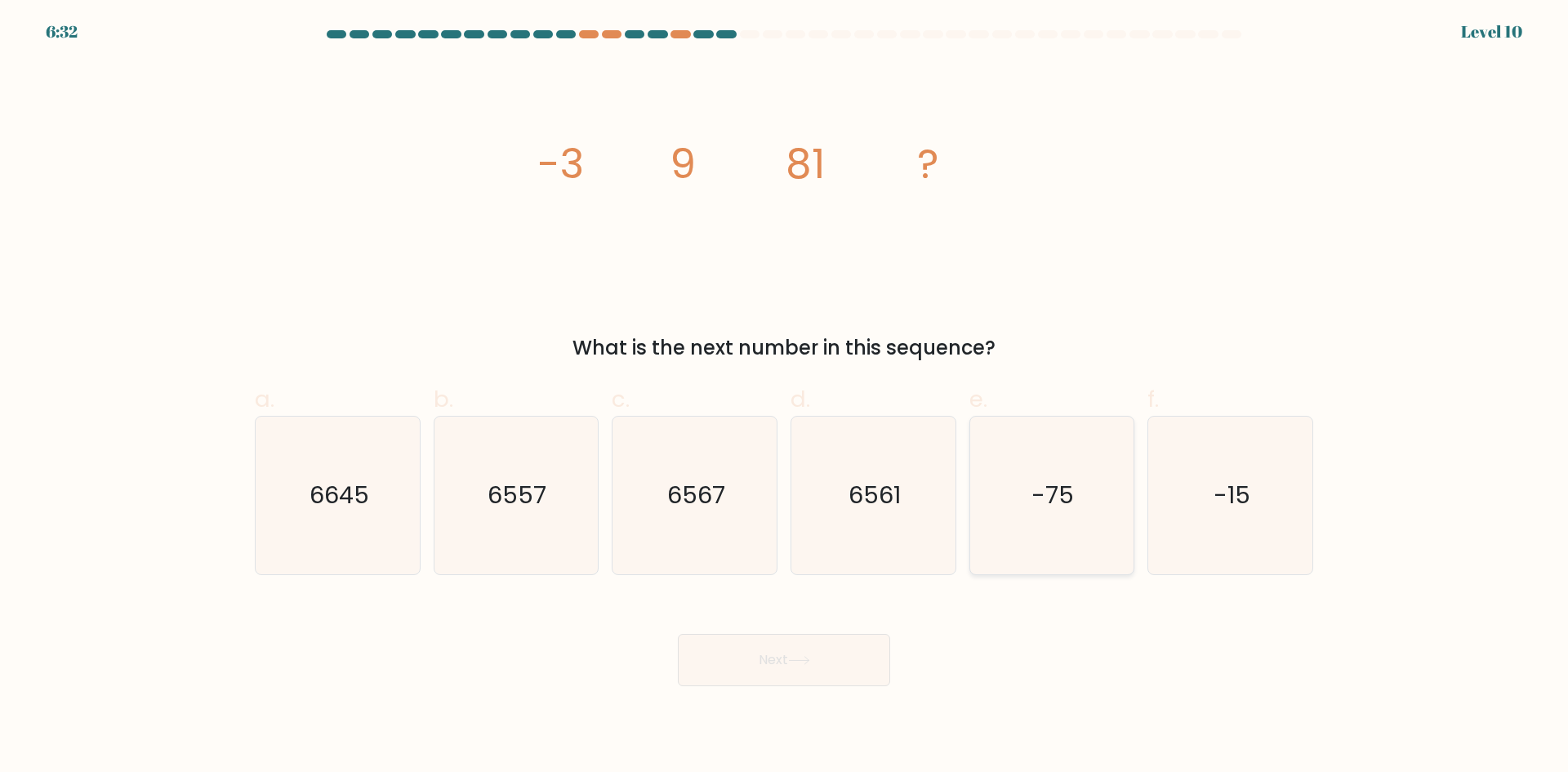
click at [1051, 505] on text "-75" at bounding box center [1053, 495] width 43 height 33
click at [784, 397] on input "e. -75" at bounding box center [784, 391] width 1 height 11
radio input "true"
click at [1207, 547] on icon "-15" at bounding box center [1231, 495] width 158 height 158
click at [784, 397] on input "f. -15" at bounding box center [784, 391] width 1 height 11
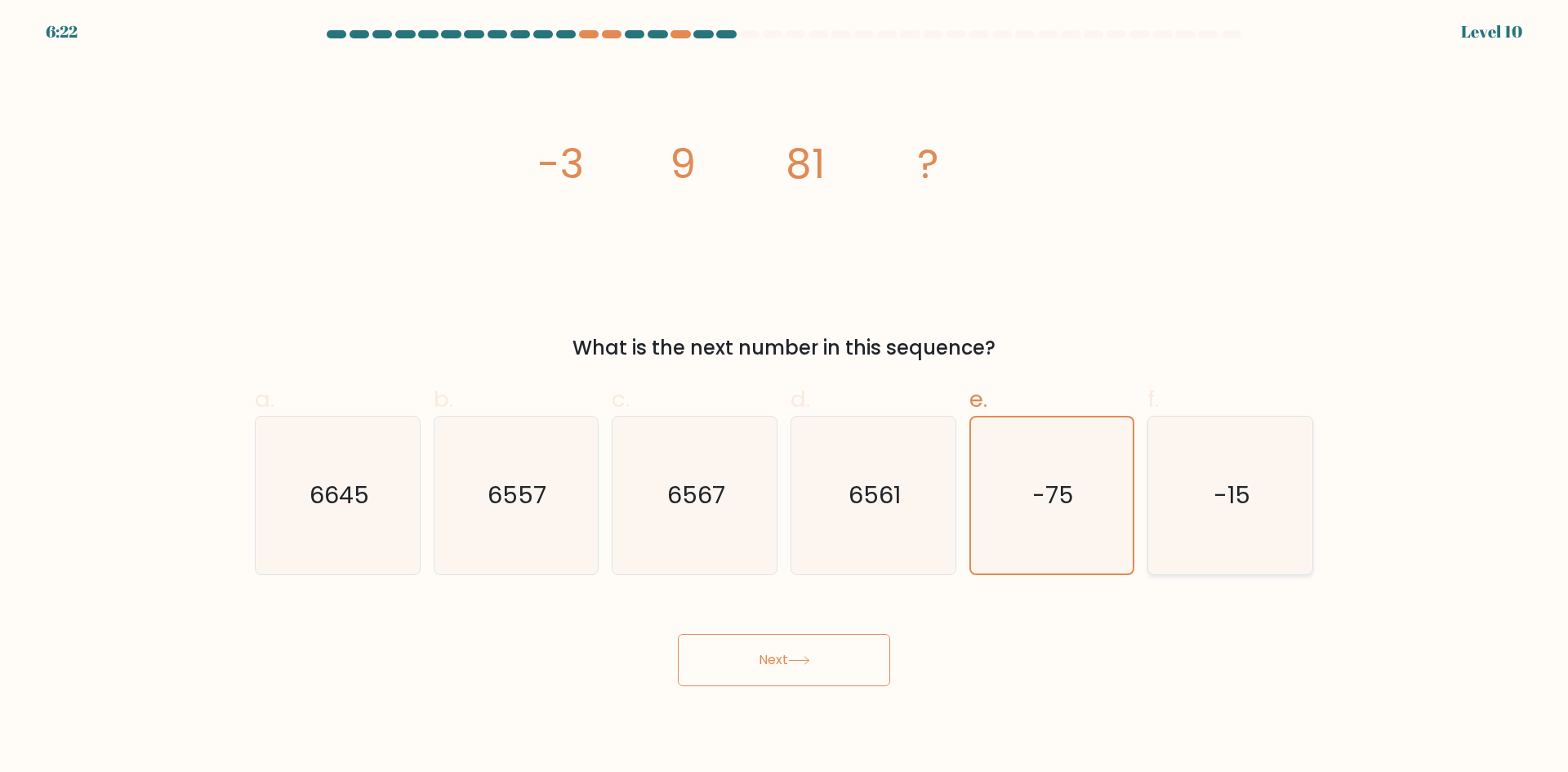
radio input "true"
click at [804, 644] on button "Next" at bounding box center [784, 660] width 212 height 53
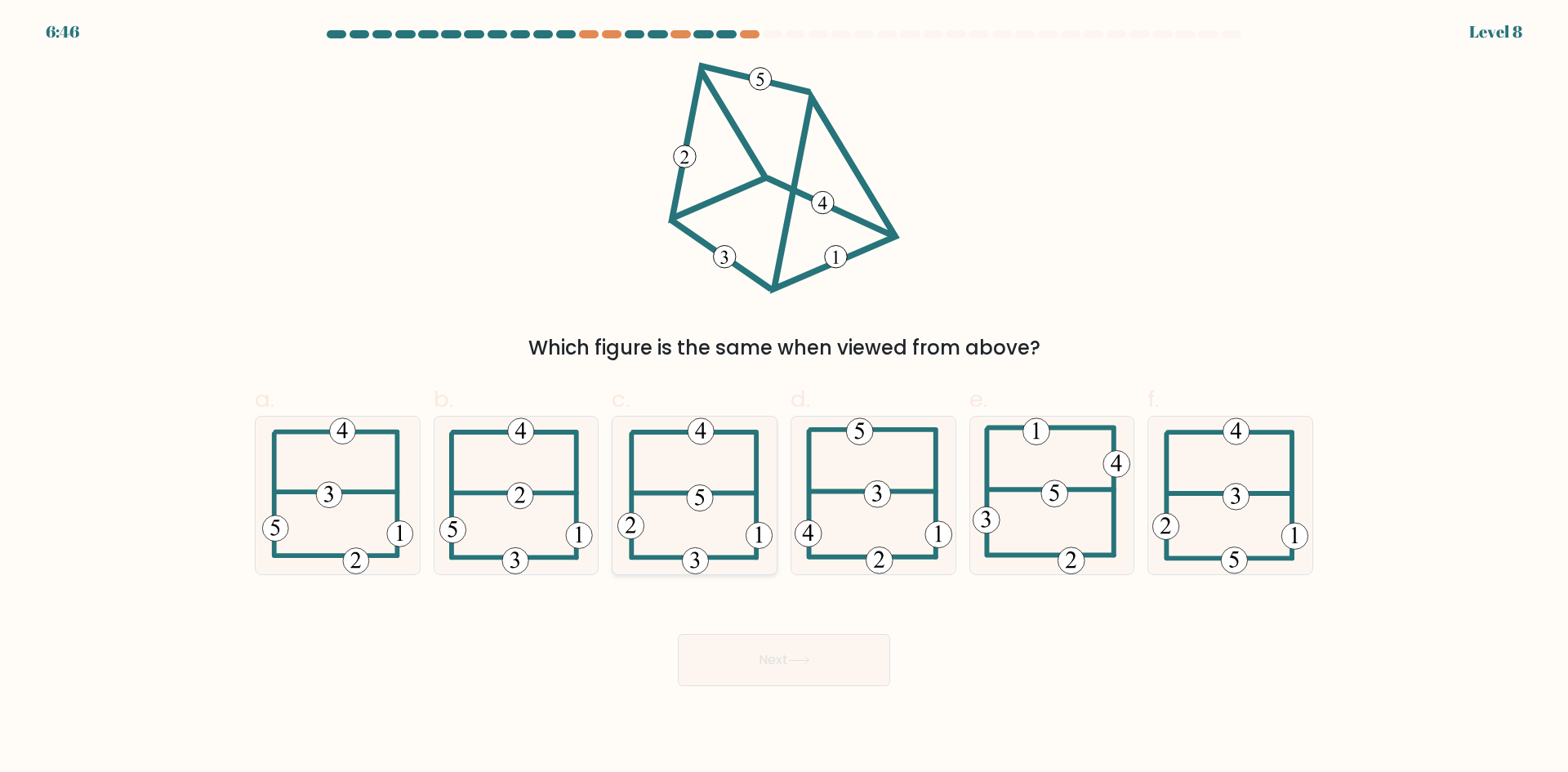
click at [698, 521] on icon at bounding box center [695, 495] width 155 height 158
click at [784, 397] on input "c." at bounding box center [784, 391] width 1 height 11
radio input "true"
click at [795, 673] on button "Next" at bounding box center [784, 660] width 212 height 53
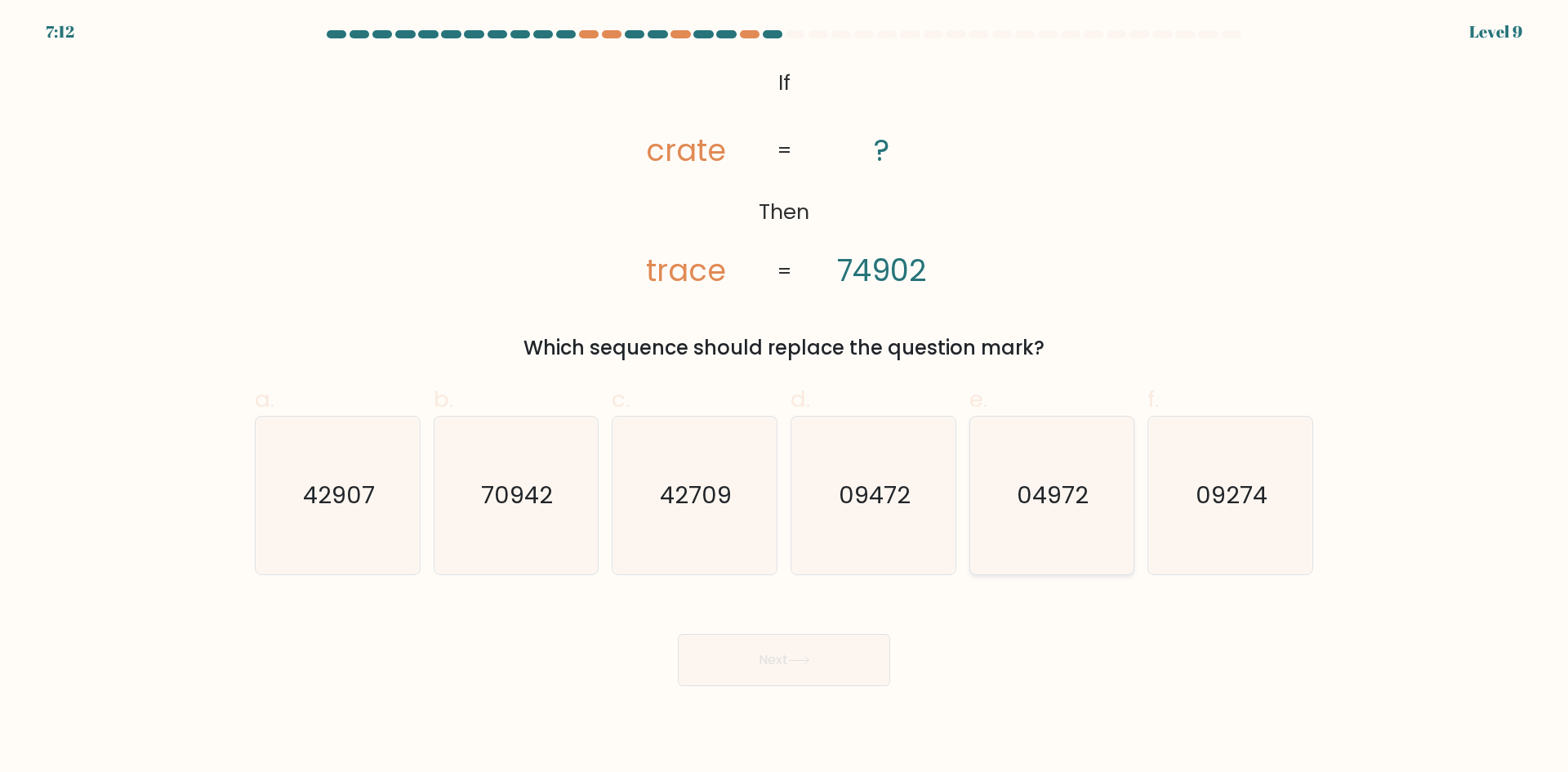
click at [1039, 531] on icon "04972" at bounding box center [1052, 495] width 158 height 158
click at [784, 397] on input "e. 04972" at bounding box center [784, 391] width 1 height 11
radio input "true"
click at [804, 661] on icon at bounding box center [799, 660] width 22 height 9
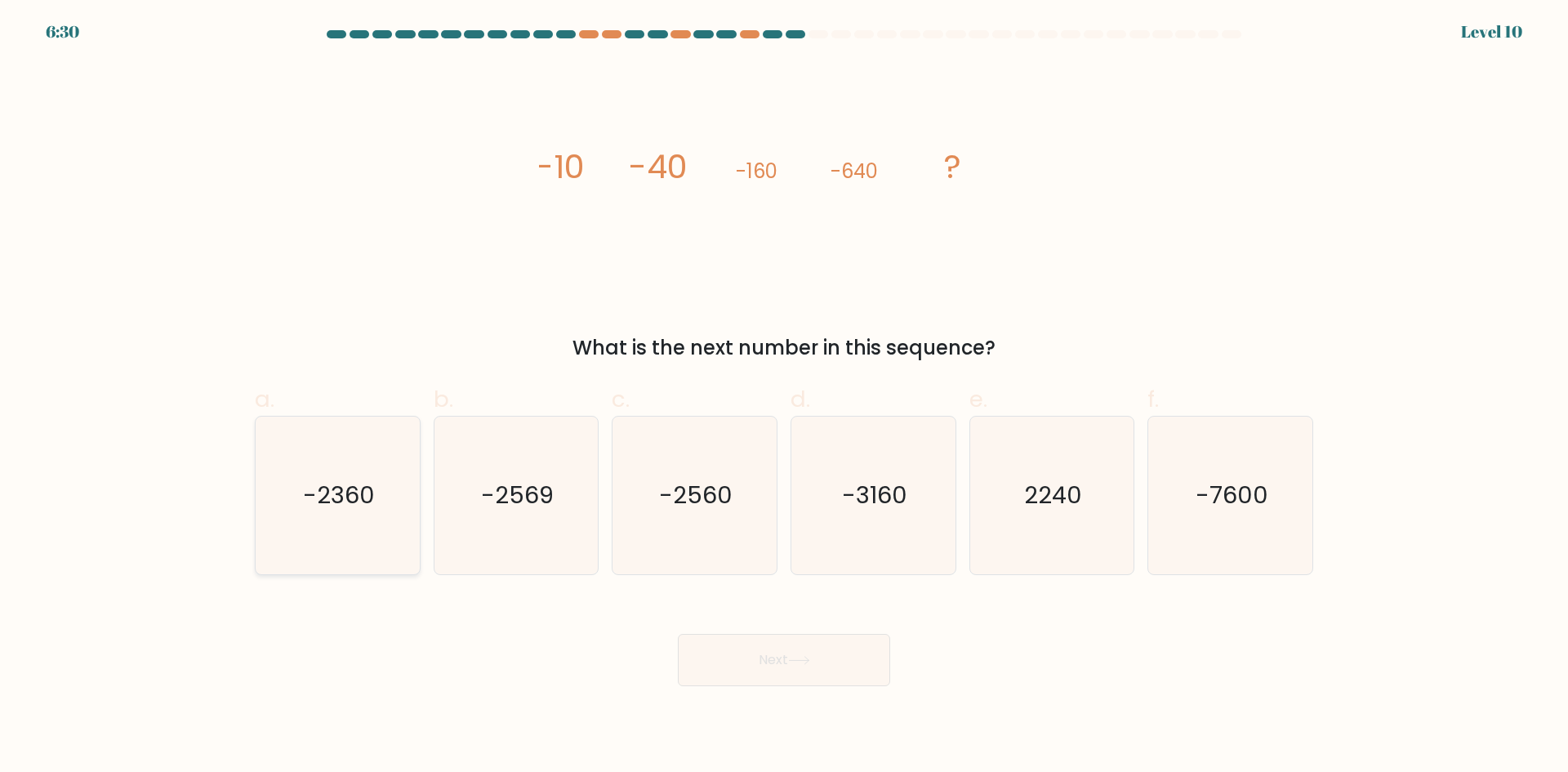
click at [323, 553] on icon "-2360" at bounding box center [338, 495] width 158 height 158
click at [784, 397] on input "a. -2360" at bounding box center [784, 391] width 1 height 11
radio input "true"
click at [790, 673] on button "Next" at bounding box center [784, 660] width 212 height 53
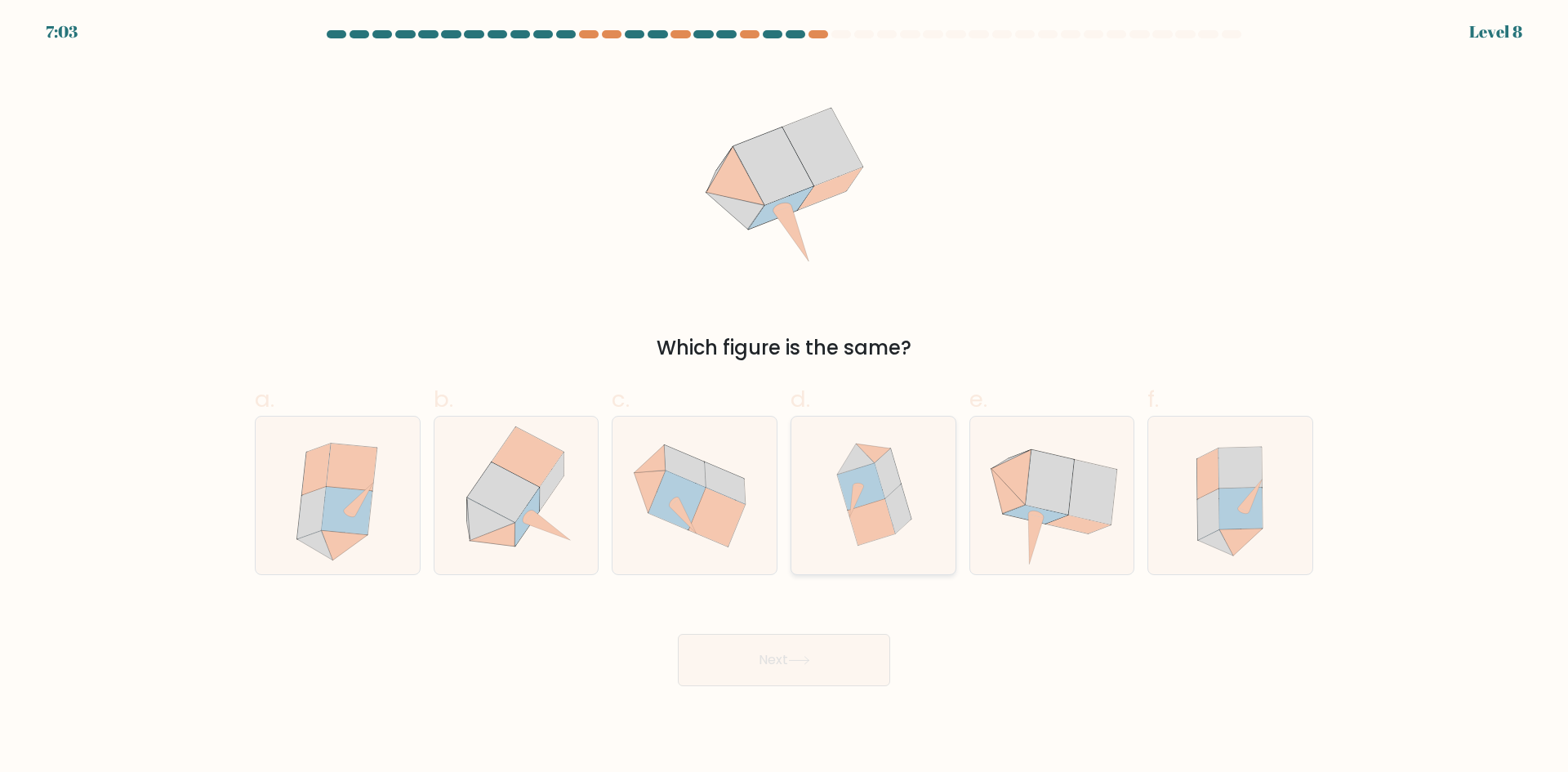
click at [879, 487] on icon at bounding box center [860, 486] width 48 height 47
click at [784, 397] on input "d." at bounding box center [784, 391] width 1 height 11
radio input "true"
click at [814, 647] on button "Next" at bounding box center [784, 660] width 212 height 53
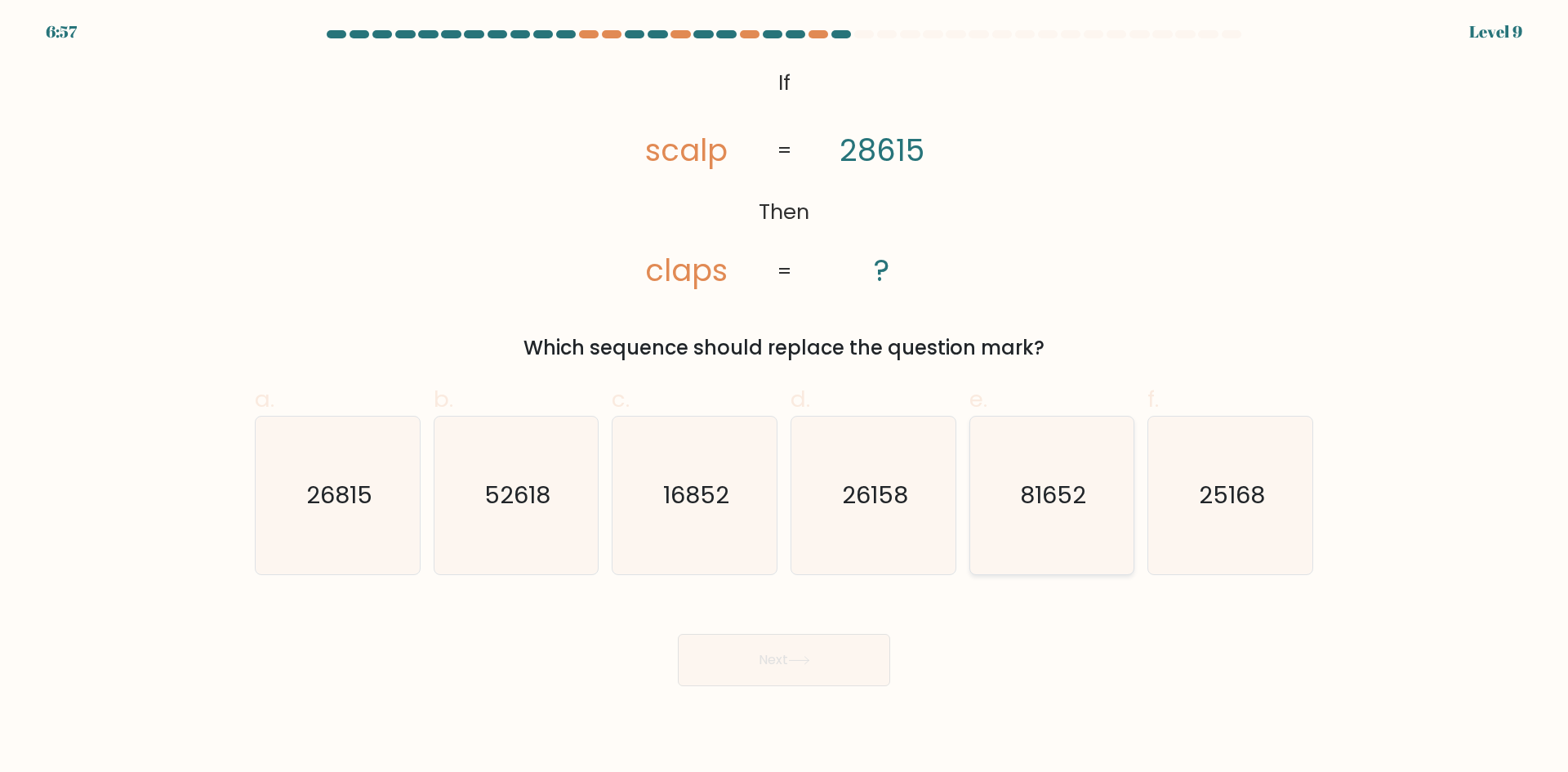
click at [1048, 516] on icon "81652" at bounding box center [1052, 495] width 158 height 158
click at [784, 397] on input "e. 81652" at bounding box center [784, 391] width 1 height 11
radio input "true"
click at [754, 659] on button "Next" at bounding box center [784, 660] width 212 height 53
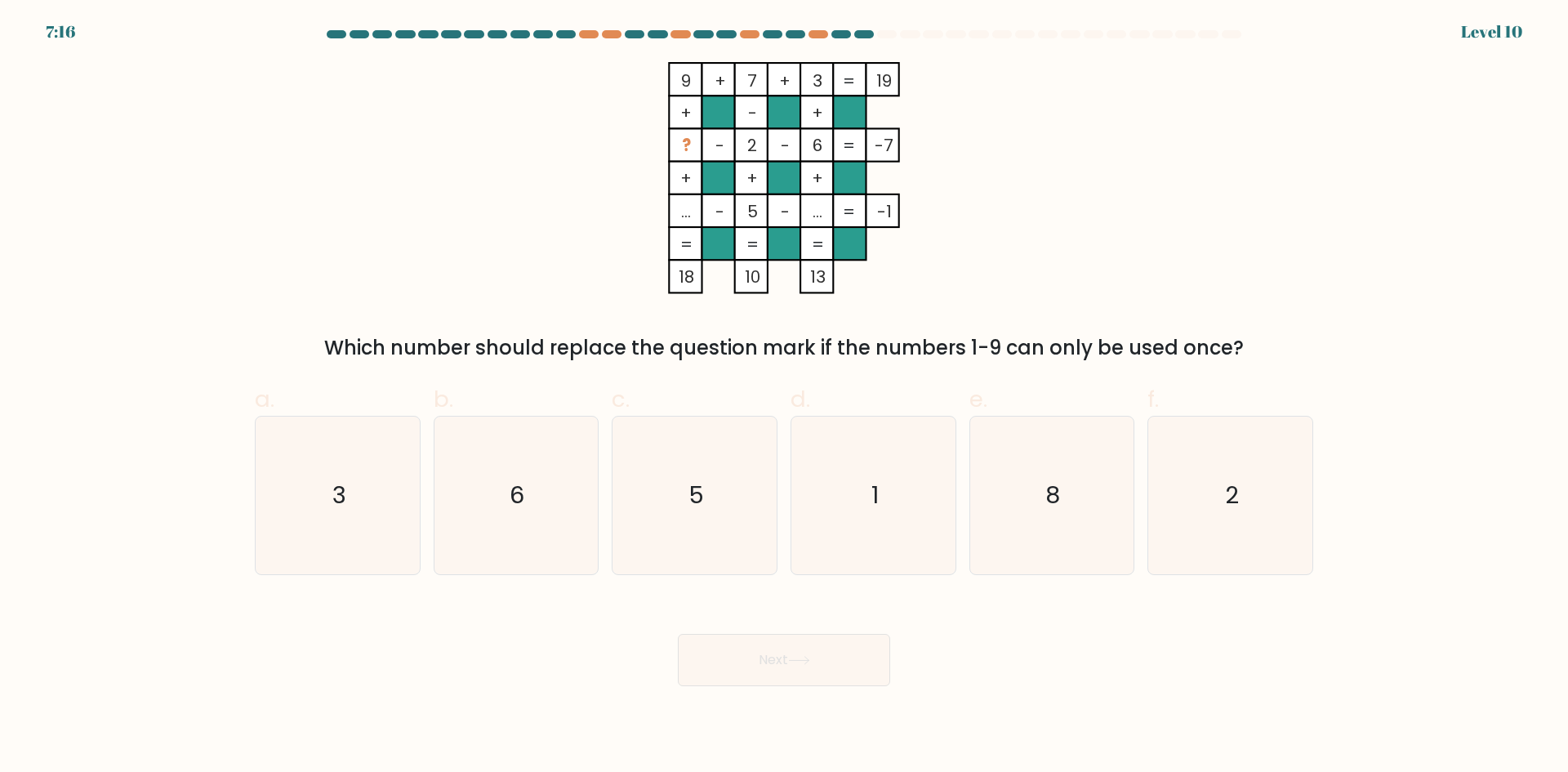
click at [1141, 457] on div "f. 2" at bounding box center [1231, 479] width 179 height 193
click at [1088, 476] on icon "8" at bounding box center [1052, 495] width 158 height 158
click at [784, 397] on input "e. 8" at bounding box center [784, 391] width 1 height 11
radio input "true"
click at [848, 658] on button "Next" at bounding box center [784, 660] width 212 height 53
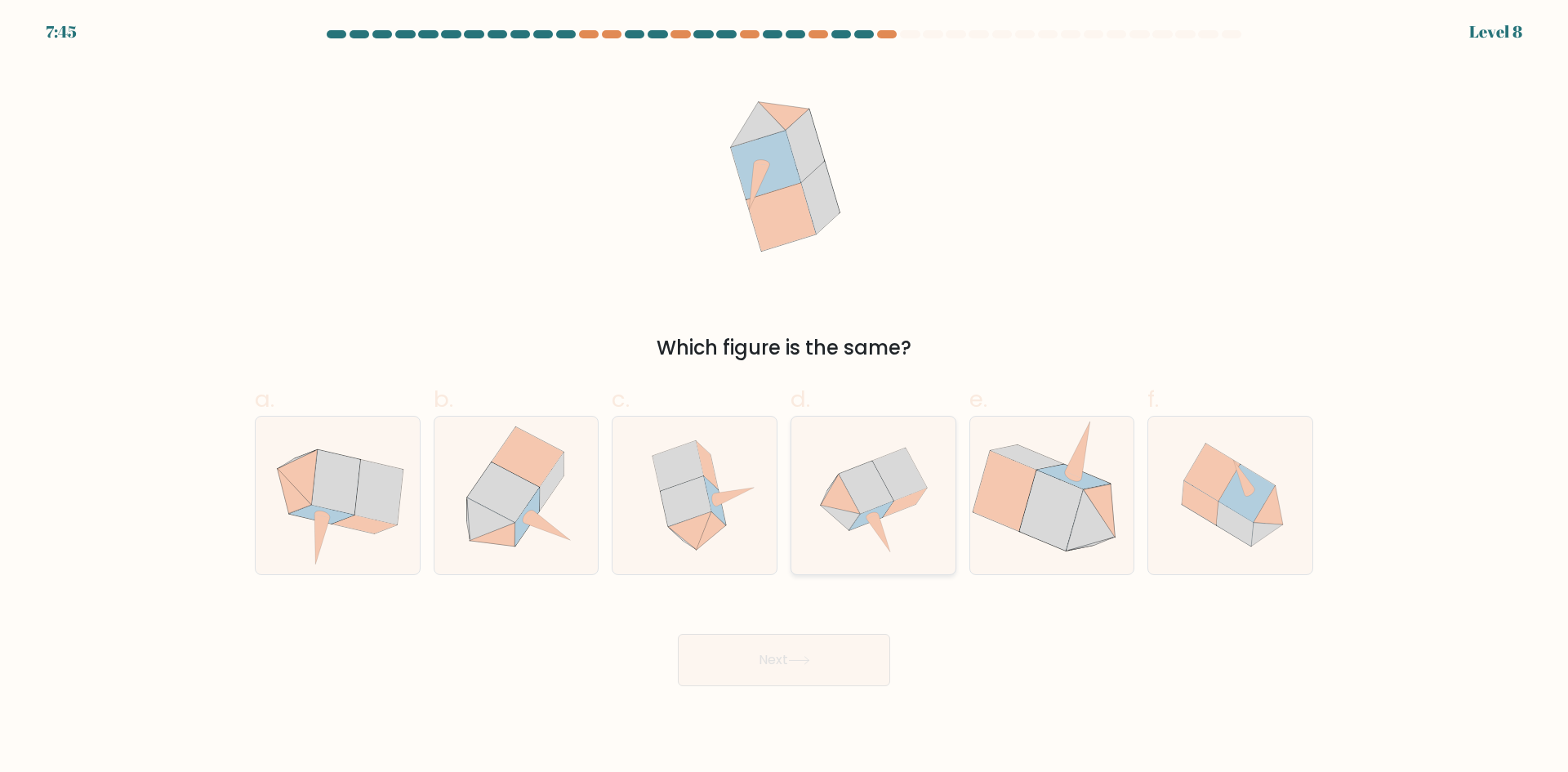
click at [856, 494] on icon at bounding box center [865, 487] width 54 height 53
click at [784, 397] on input "d." at bounding box center [784, 391] width 1 height 11
radio input "true"
click at [797, 653] on button "Next" at bounding box center [784, 660] width 212 height 53
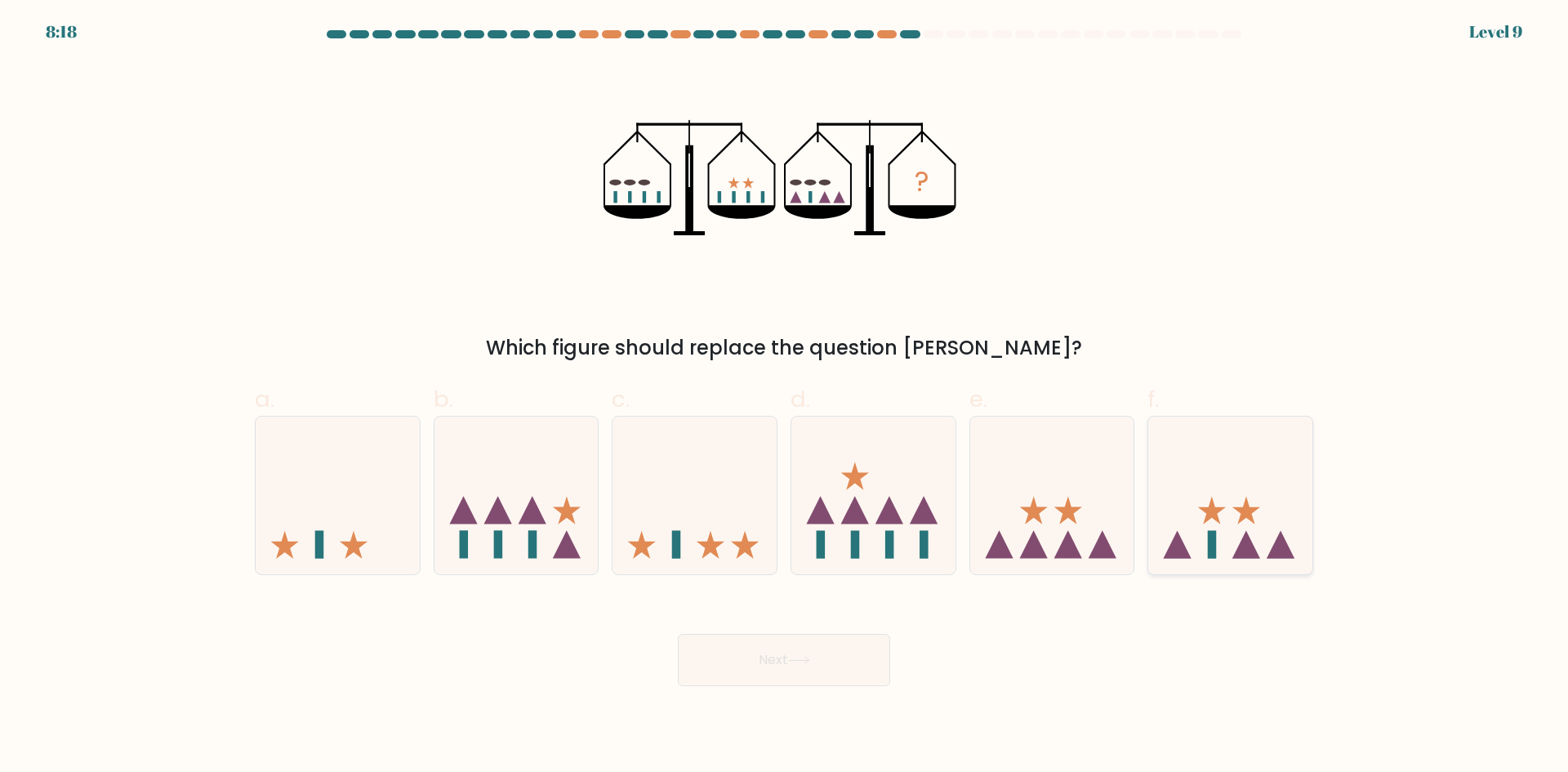
click at [1217, 520] on icon at bounding box center [1211, 510] width 27 height 27
click at [784, 397] on input "f." at bounding box center [784, 391] width 1 height 11
radio input "true"
click at [784, 670] on button "Next" at bounding box center [784, 660] width 212 height 53
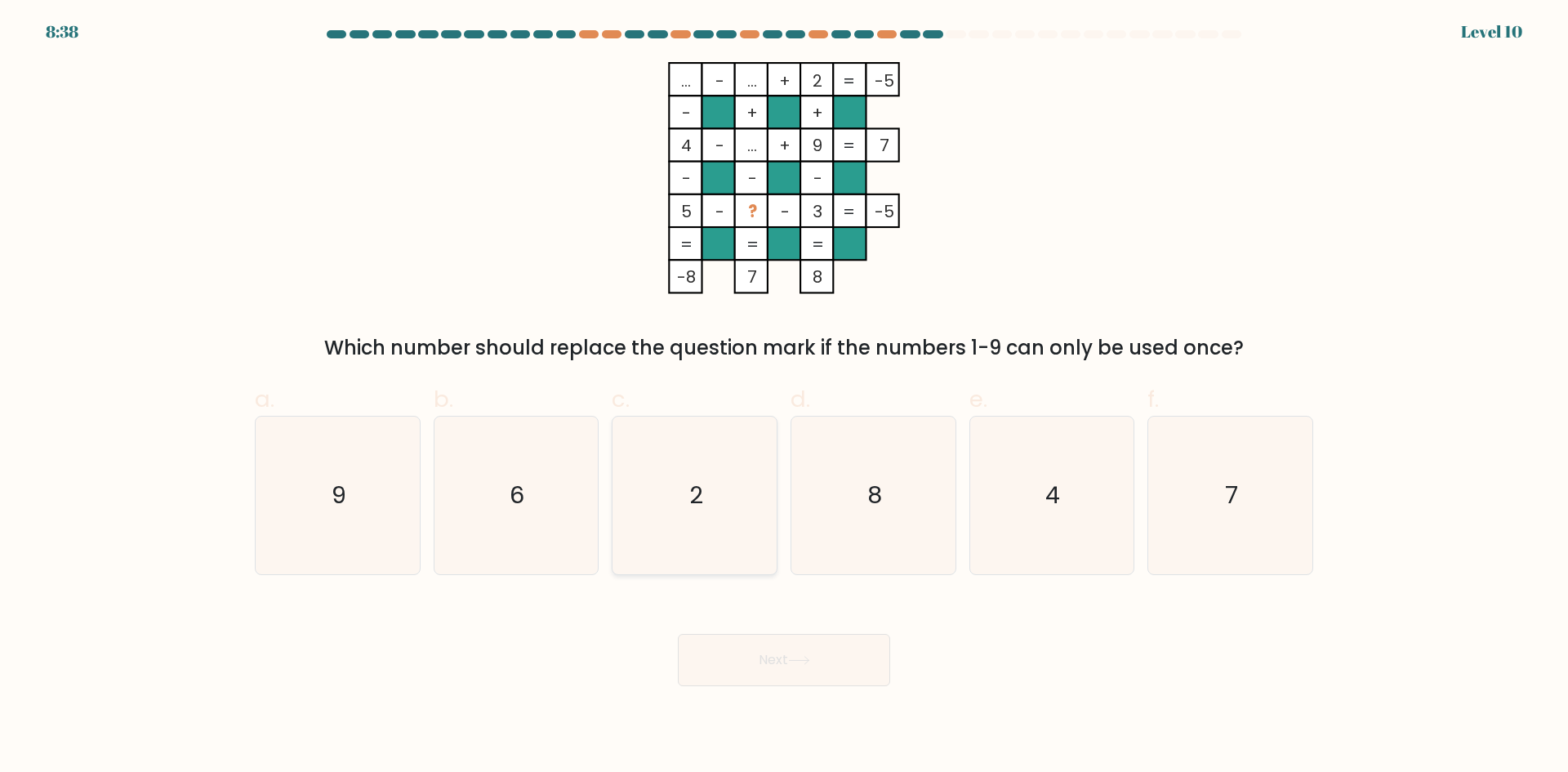
click at [690, 464] on icon "2" at bounding box center [695, 495] width 158 height 158
click at [784, 397] on input "c. 2" at bounding box center [784, 391] width 1 height 11
radio input "true"
click at [799, 662] on icon at bounding box center [799, 660] width 22 height 9
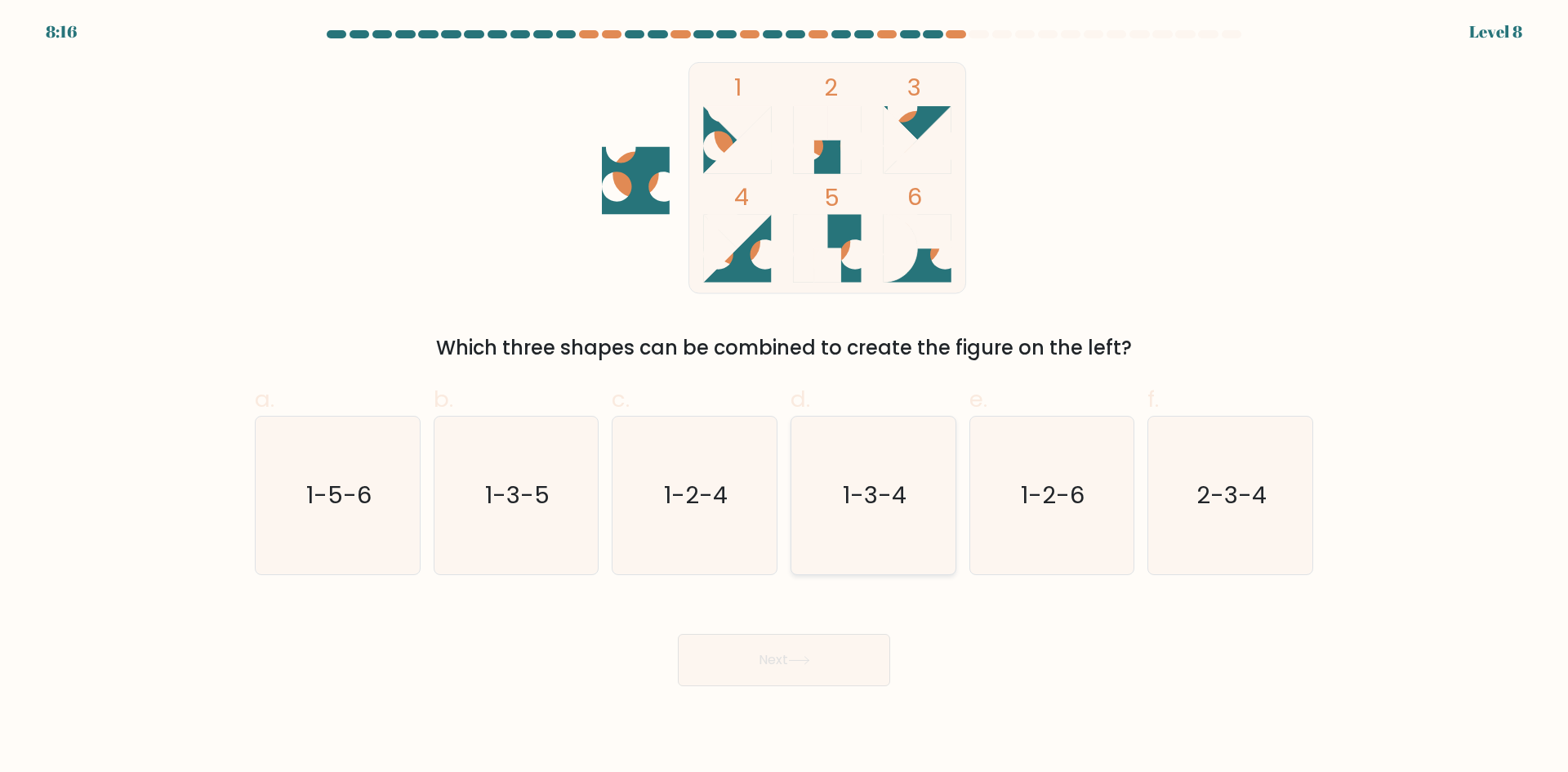
click at [849, 491] on text "1-3-4" at bounding box center [874, 495] width 63 height 33
click at [784, 397] on input "d. 1-3-4" at bounding box center [784, 391] width 1 height 11
radio input "true"
click at [817, 669] on button "Next" at bounding box center [784, 660] width 212 height 53
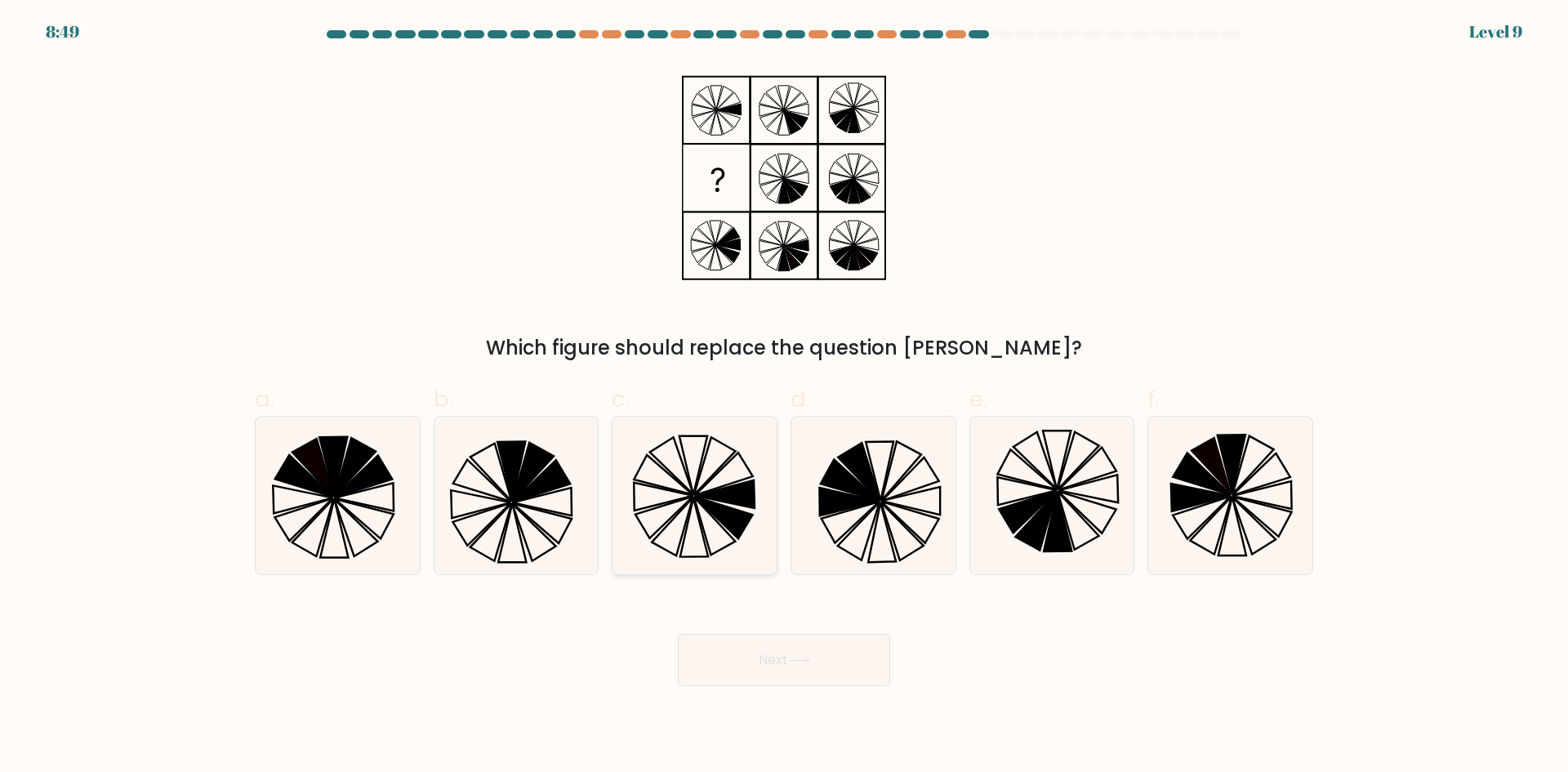
click at [687, 487] on icon at bounding box center [671, 465] width 43 height 58
click at [784, 397] on input "c." at bounding box center [784, 391] width 1 height 11
radio input "true"
click at [763, 648] on button "Next" at bounding box center [784, 660] width 212 height 53
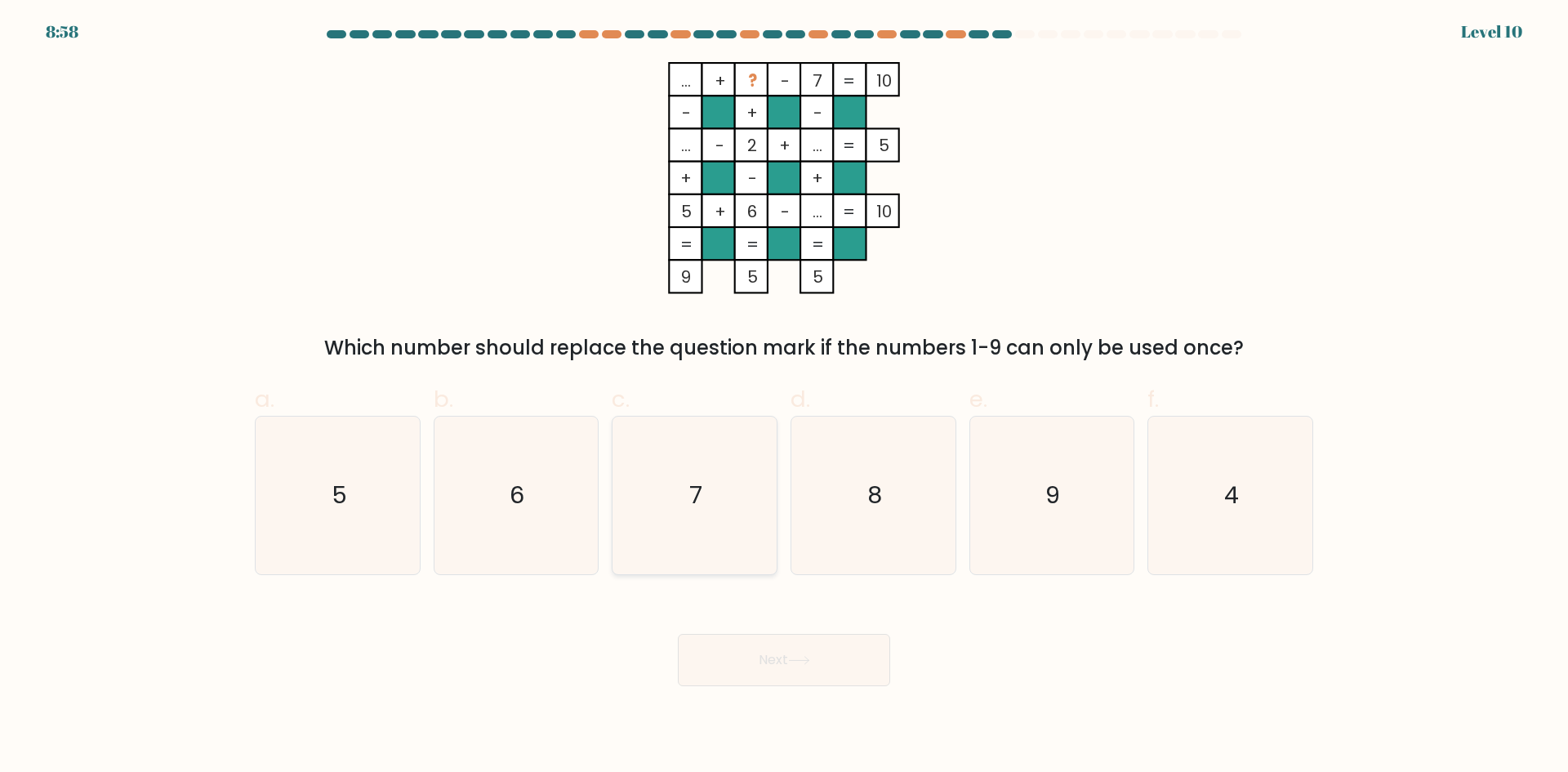
click at [666, 466] on icon "7" at bounding box center [695, 495] width 158 height 158
click at [784, 397] on input "c. 7" at bounding box center [784, 391] width 1 height 11
radio input "true"
click at [779, 673] on button "Next" at bounding box center [784, 660] width 212 height 53
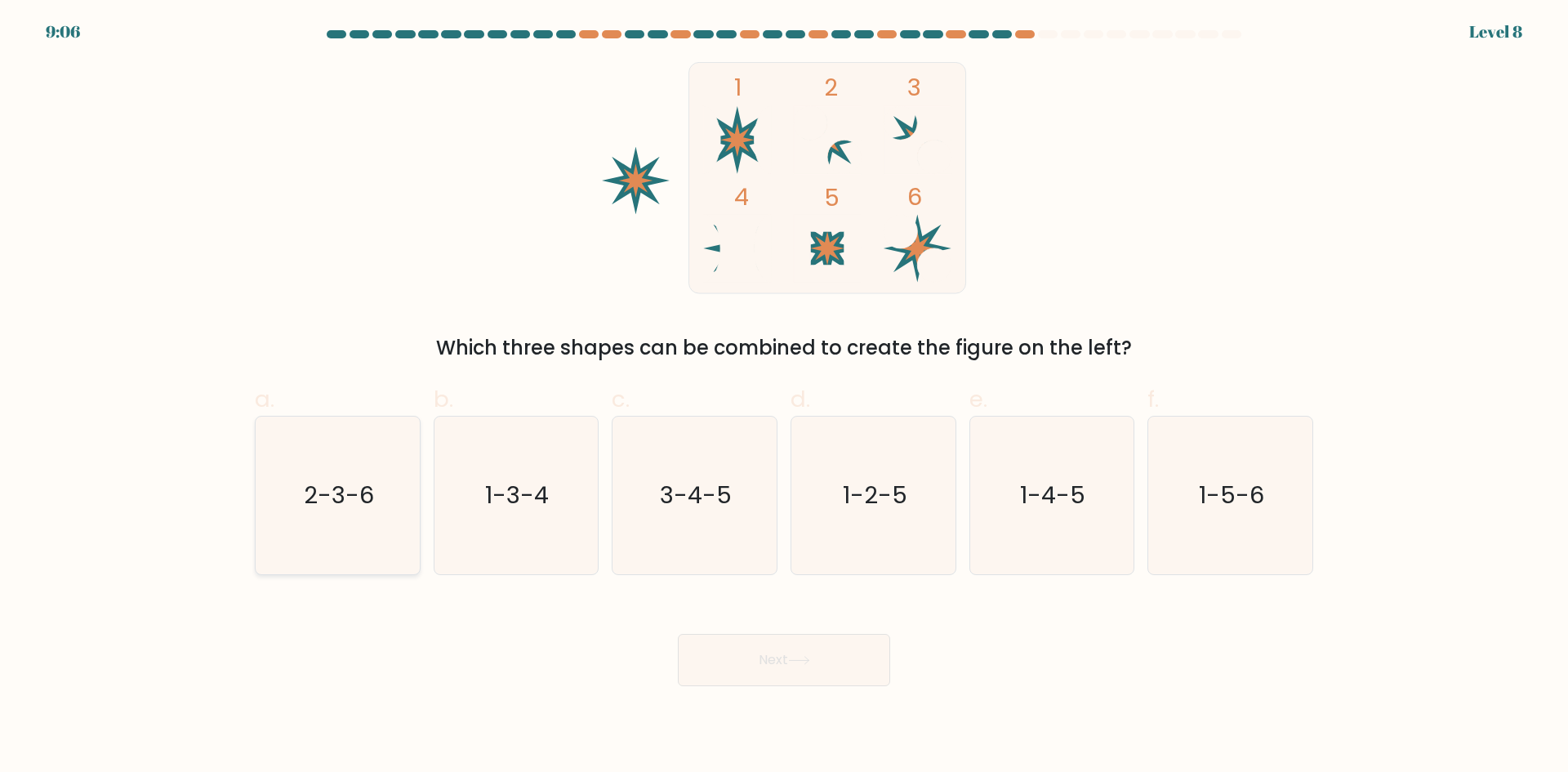
click at [361, 526] on icon "2-3-6" at bounding box center [338, 495] width 158 height 158
click at [784, 397] on input "a. 2-3-6" at bounding box center [784, 391] width 1 height 11
radio input "true"
click at [796, 663] on icon at bounding box center [799, 660] width 22 height 9
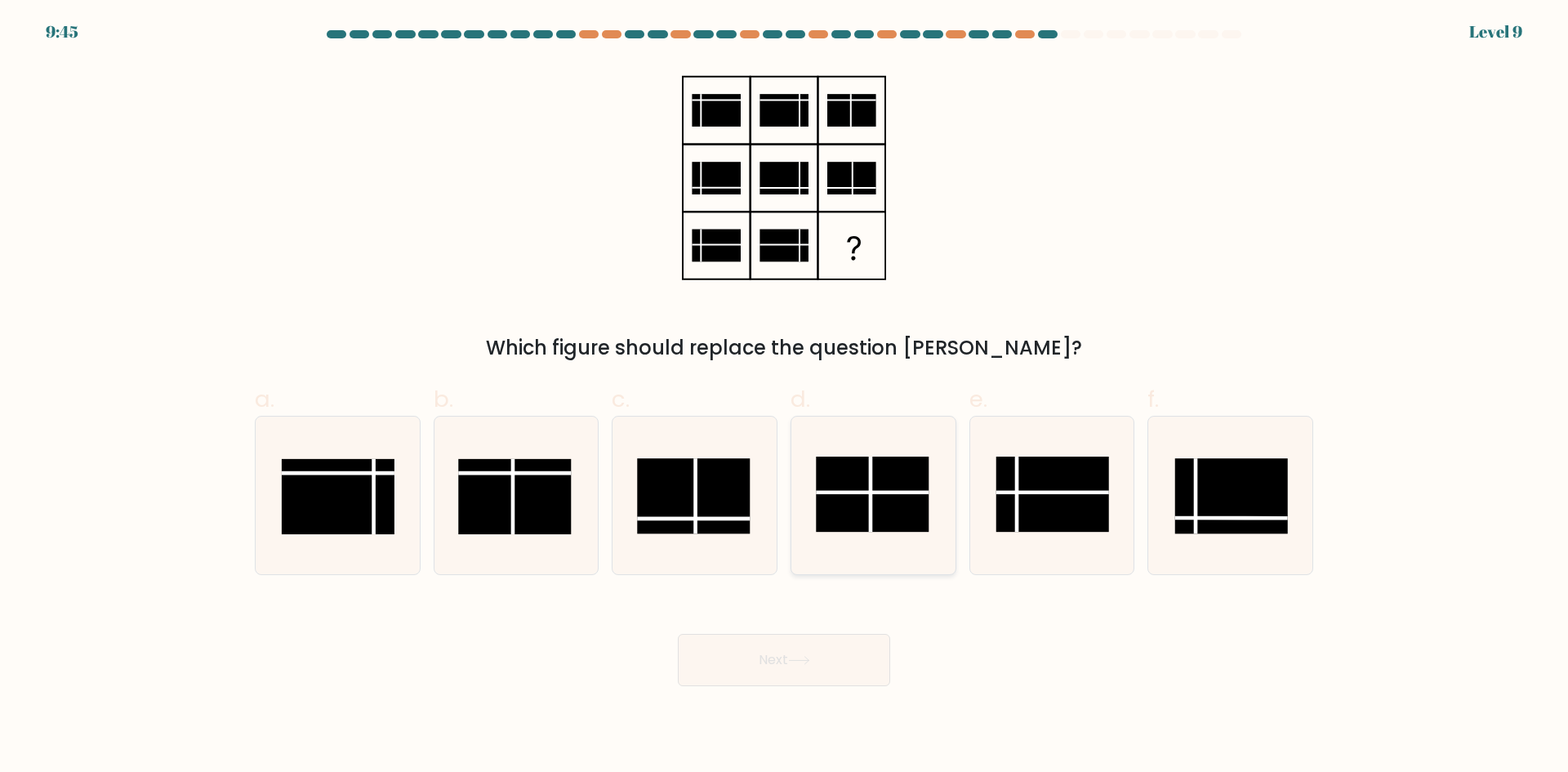
click at [870, 472] on line at bounding box center [870, 493] width 0 height 75
click at [784, 397] on input "d." at bounding box center [784, 391] width 1 height 11
radio input "true"
click at [759, 660] on button "Next" at bounding box center [784, 660] width 212 height 53
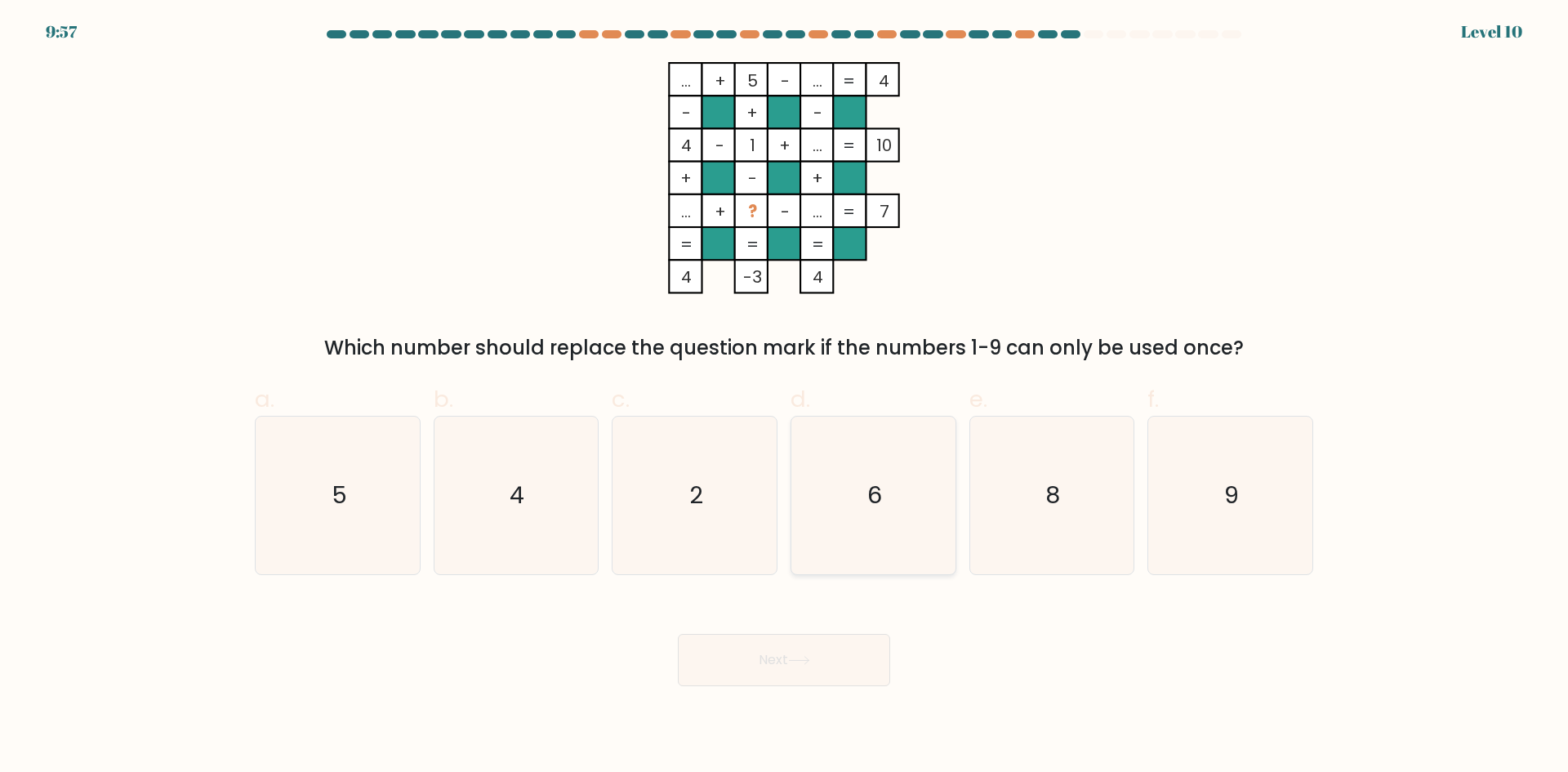
click at [858, 523] on icon "6" at bounding box center [873, 495] width 158 height 158
click at [784, 397] on input "d. 6" at bounding box center [784, 391] width 1 height 11
radio input "true"
click at [769, 656] on button "Next" at bounding box center [784, 660] width 212 height 53
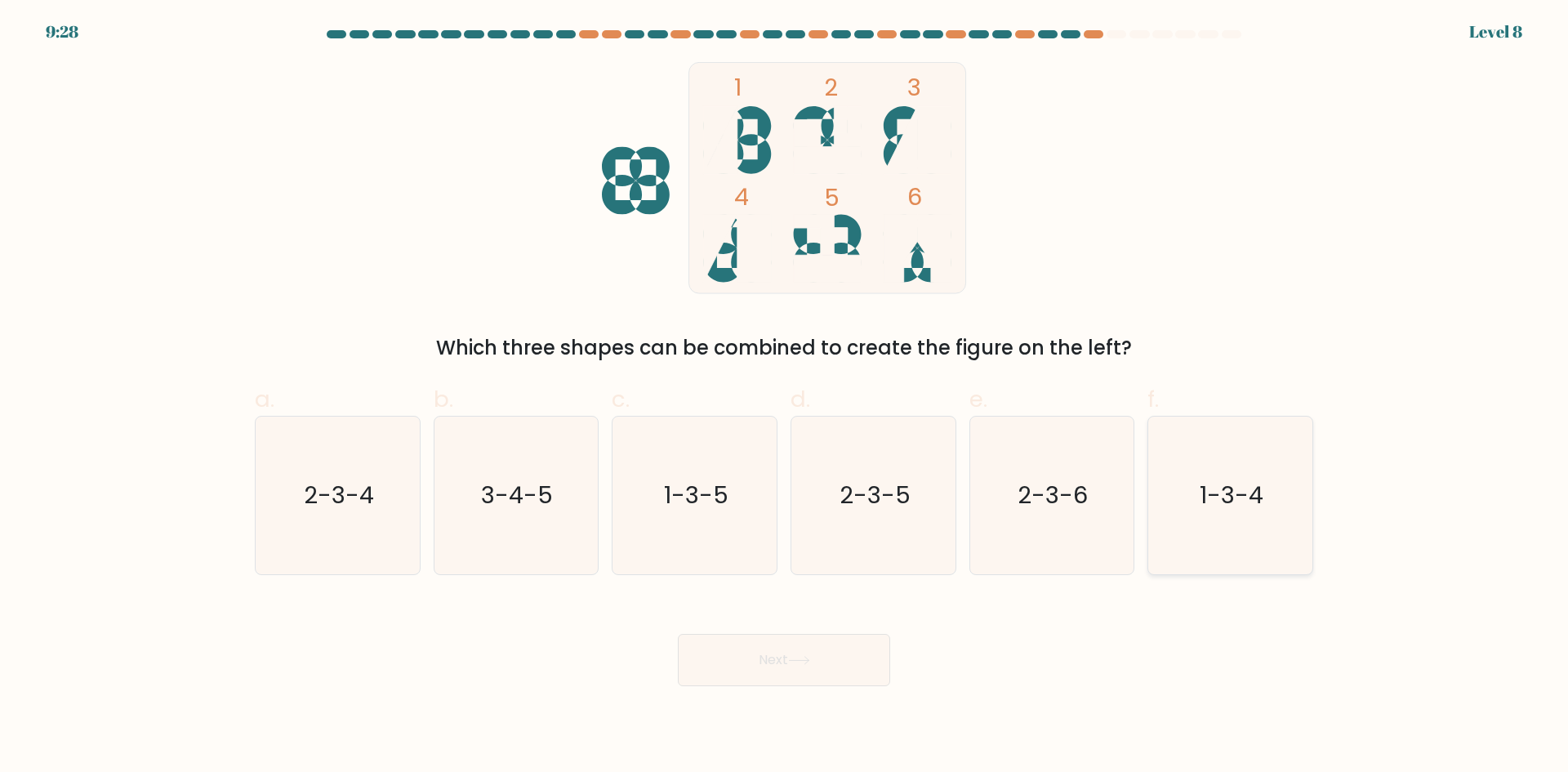
click at [1205, 502] on text "1-3-4" at bounding box center [1232, 495] width 63 height 33
click at [784, 397] on input "f. 1-3-4" at bounding box center [784, 391] width 1 height 11
radio input "true"
click at [754, 657] on button "Next" at bounding box center [784, 660] width 212 height 53
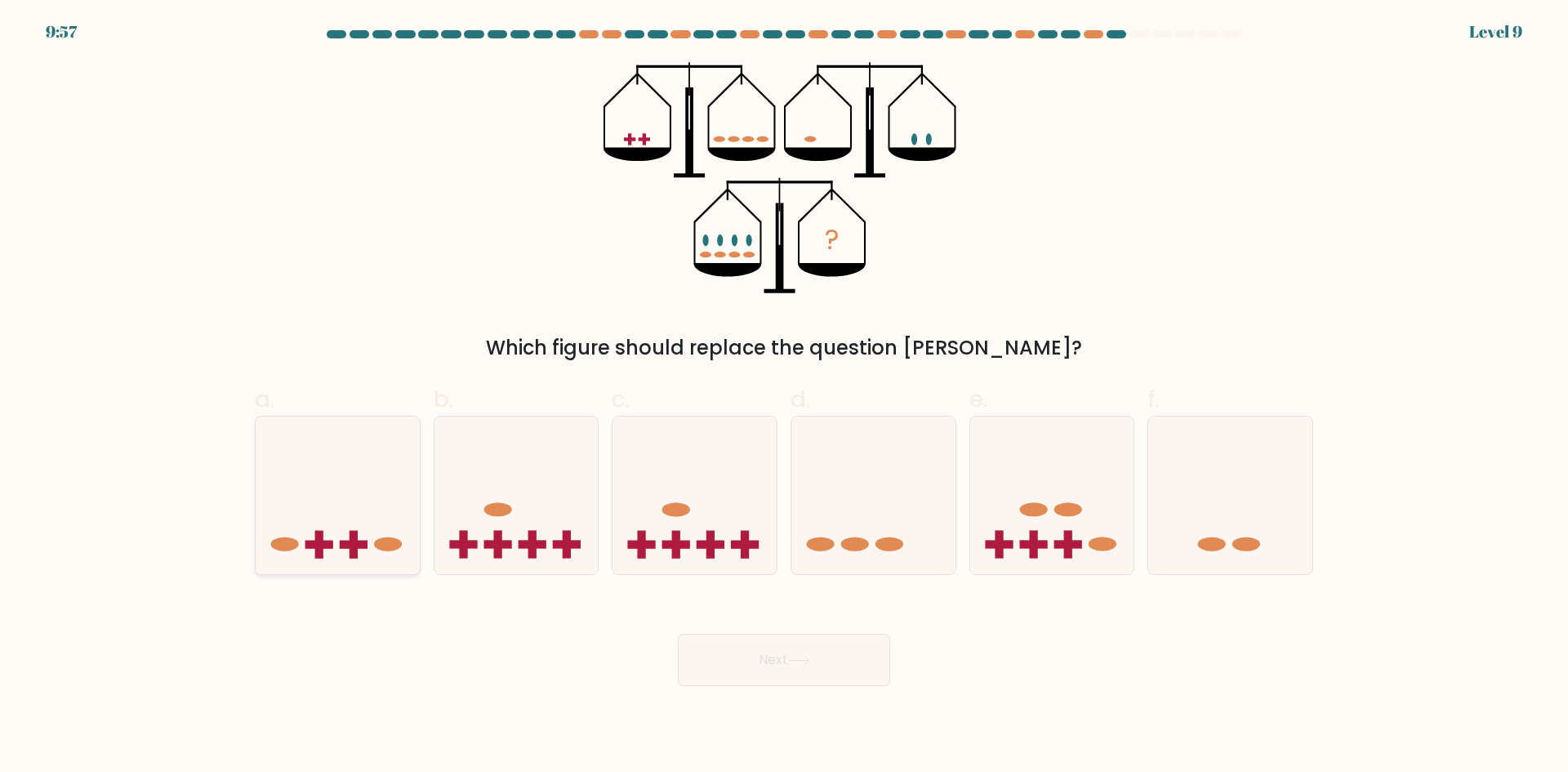
click at [354, 499] on icon at bounding box center [337, 494] width 164 height 135
click at [784, 397] on input "a." at bounding box center [784, 391] width 1 height 11
radio input "true"
click at [753, 657] on button "Next" at bounding box center [784, 660] width 212 height 53
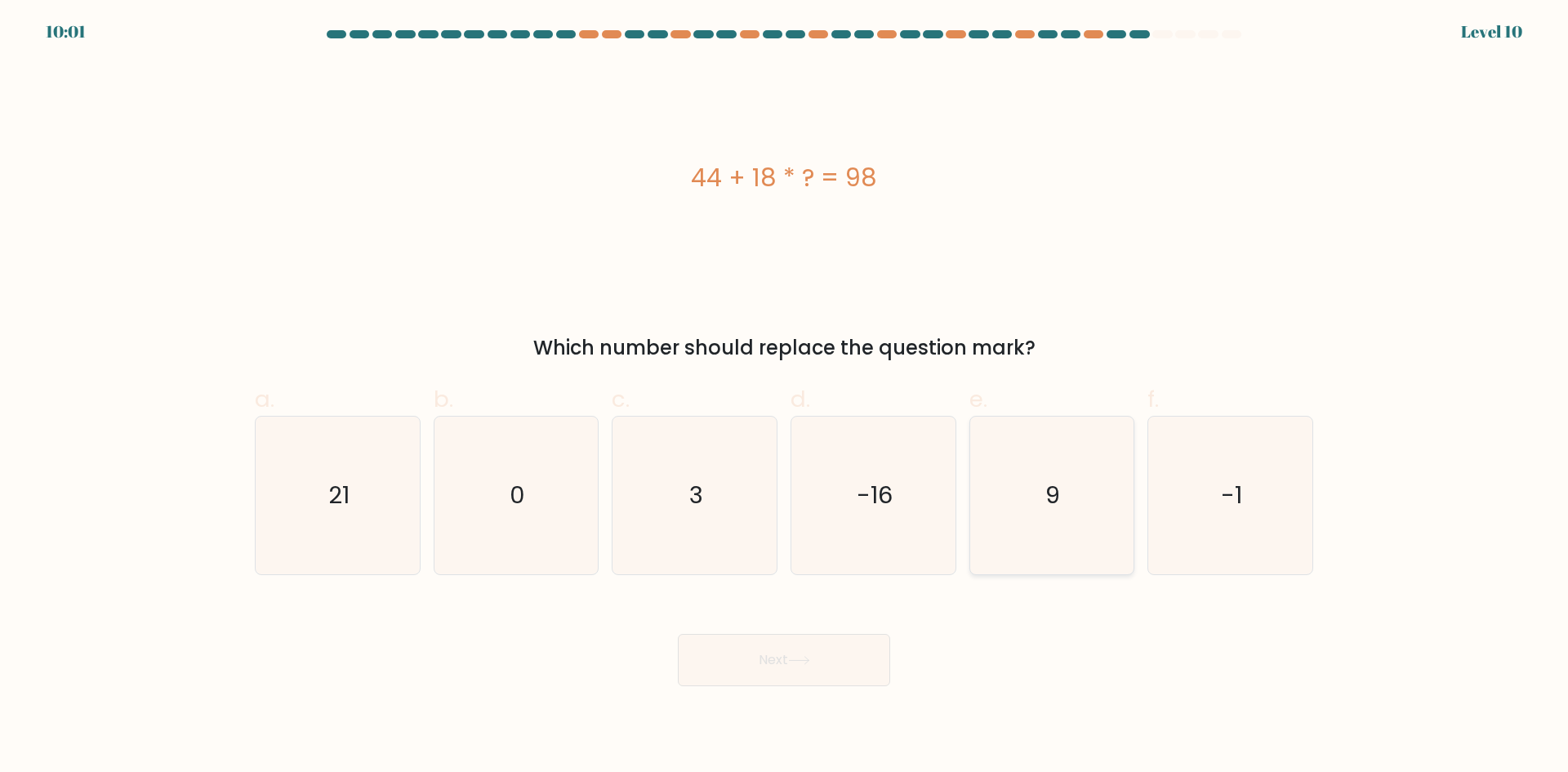
click at [1052, 517] on icon "9" at bounding box center [1052, 495] width 158 height 158
click at [784, 397] on input "e. 9" at bounding box center [784, 391] width 1 height 11
radio input "true"
click at [775, 667] on button "Next" at bounding box center [784, 660] width 212 height 53
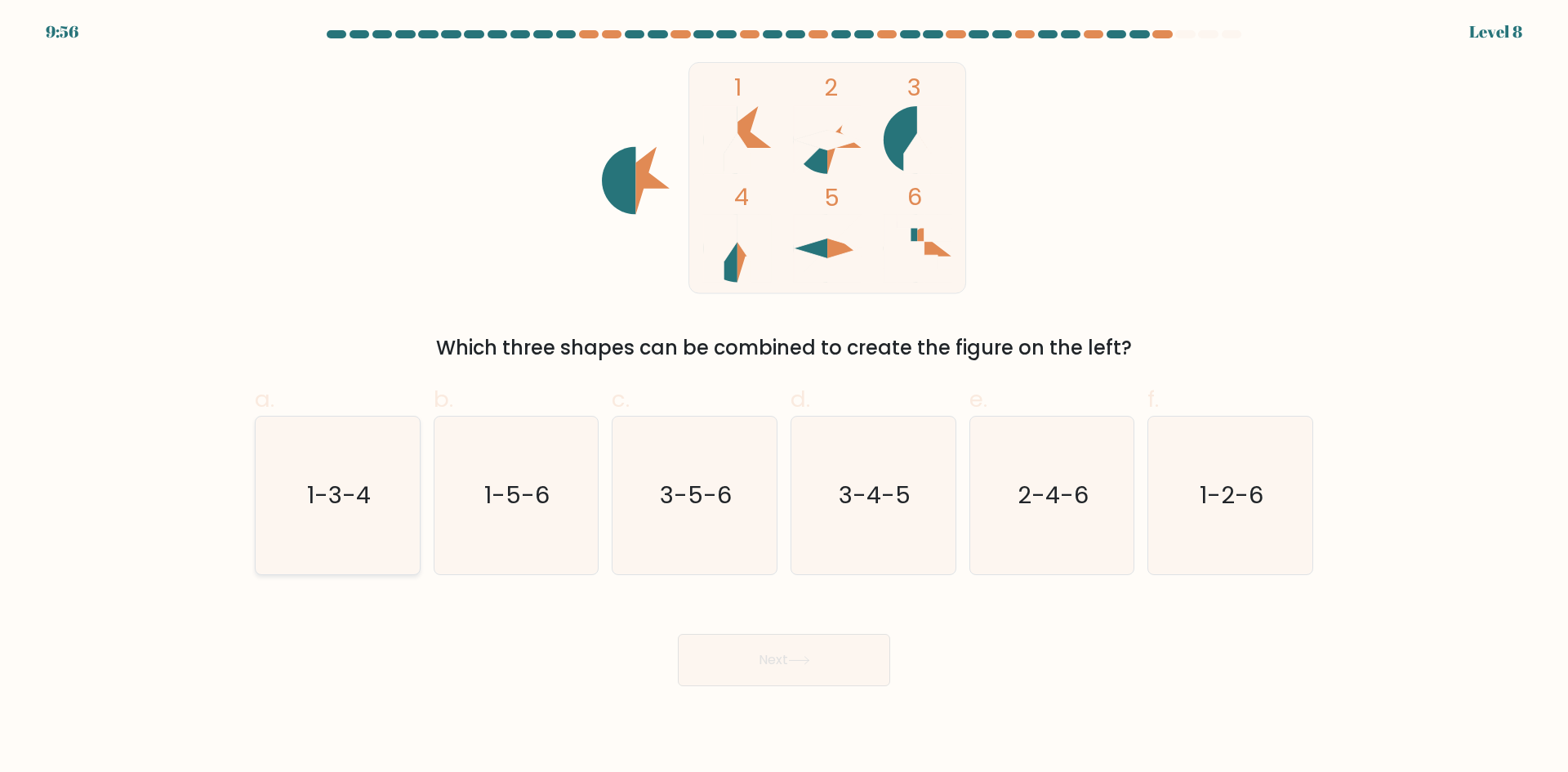
click at [356, 461] on icon "1-3-4" at bounding box center [338, 495] width 158 height 158
click at [784, 397] on input "a. 1-3-4" at bounding box center [784, 391] width 1 height 11
radio input "true"
click at [838, 660] on button "Next" at bounding box center [784, 660] width 212 height 53
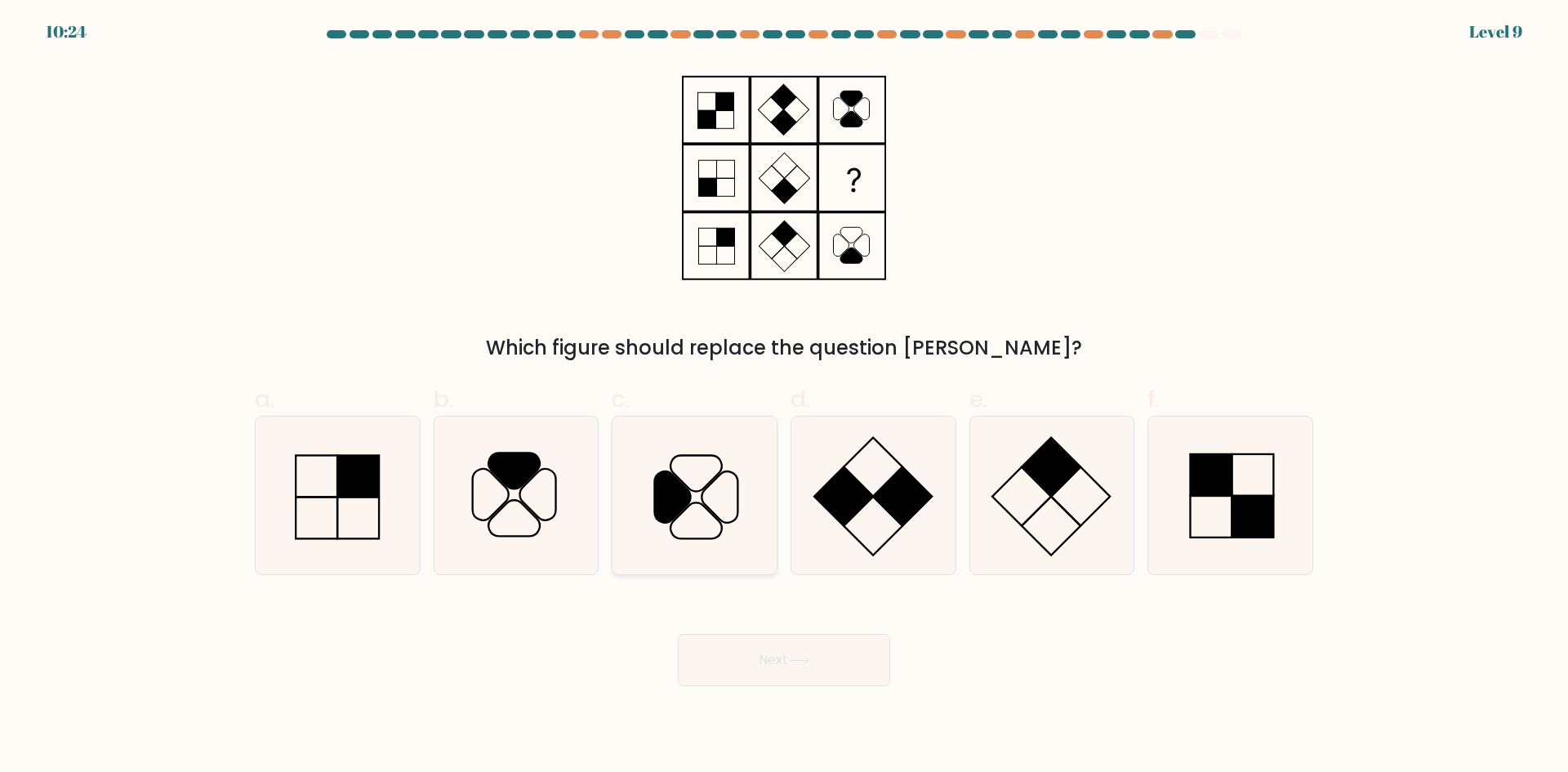
click at [680, 492] on icon at bounding box center [672, 497] width 36 height 52
click at [784, 397] on input "c." at bounding box center [784, 391] width 1 height 11
radio input "true"
click at [776, 664] on button "Next" at bounding box center [784, 660] width 212 height 53
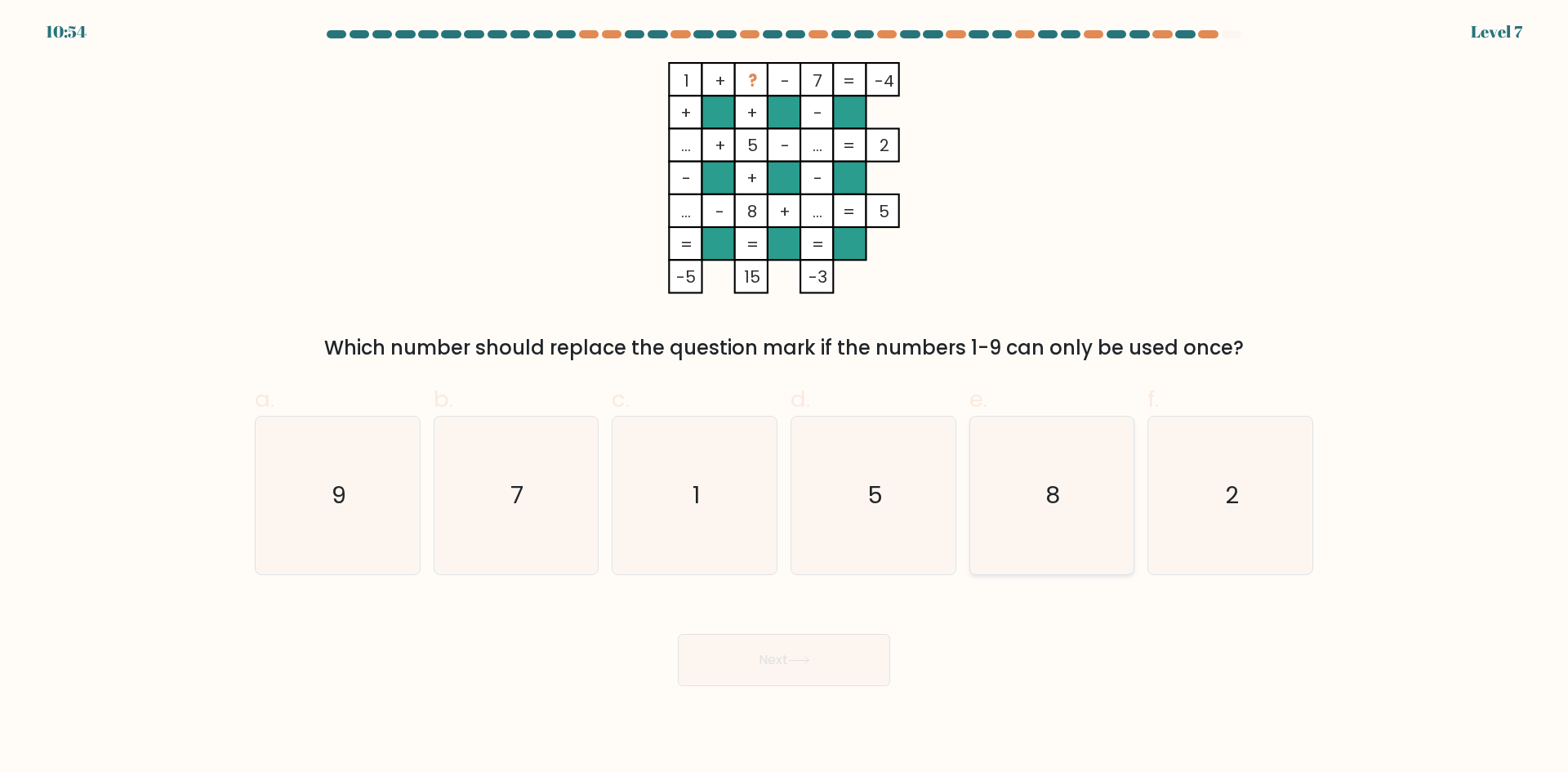
click at [1052, 502] on text "8" at bounding box center [1052, 495] width 15 height 33
click at [784, 397] on input "e. 8" at bounding box center [784, 391] width 1 height 11
radio input "true"
click at [519, 543] on icon "7" at bounding box center [516, 495] width 158 height 158
click at [784, 397] on input "b. 7" at bounding box center [784, 391] width 1 height 11
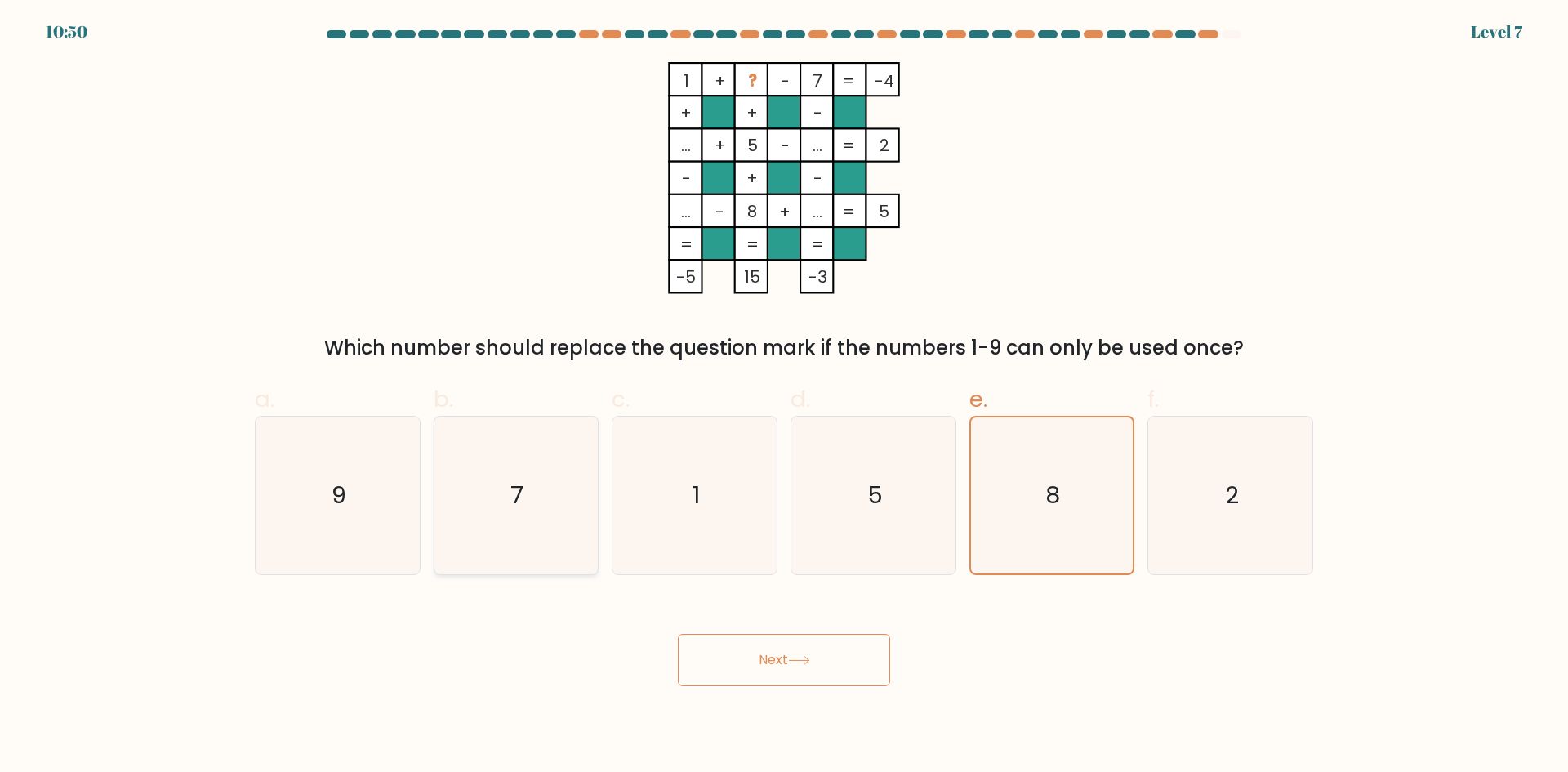
radio input "true"
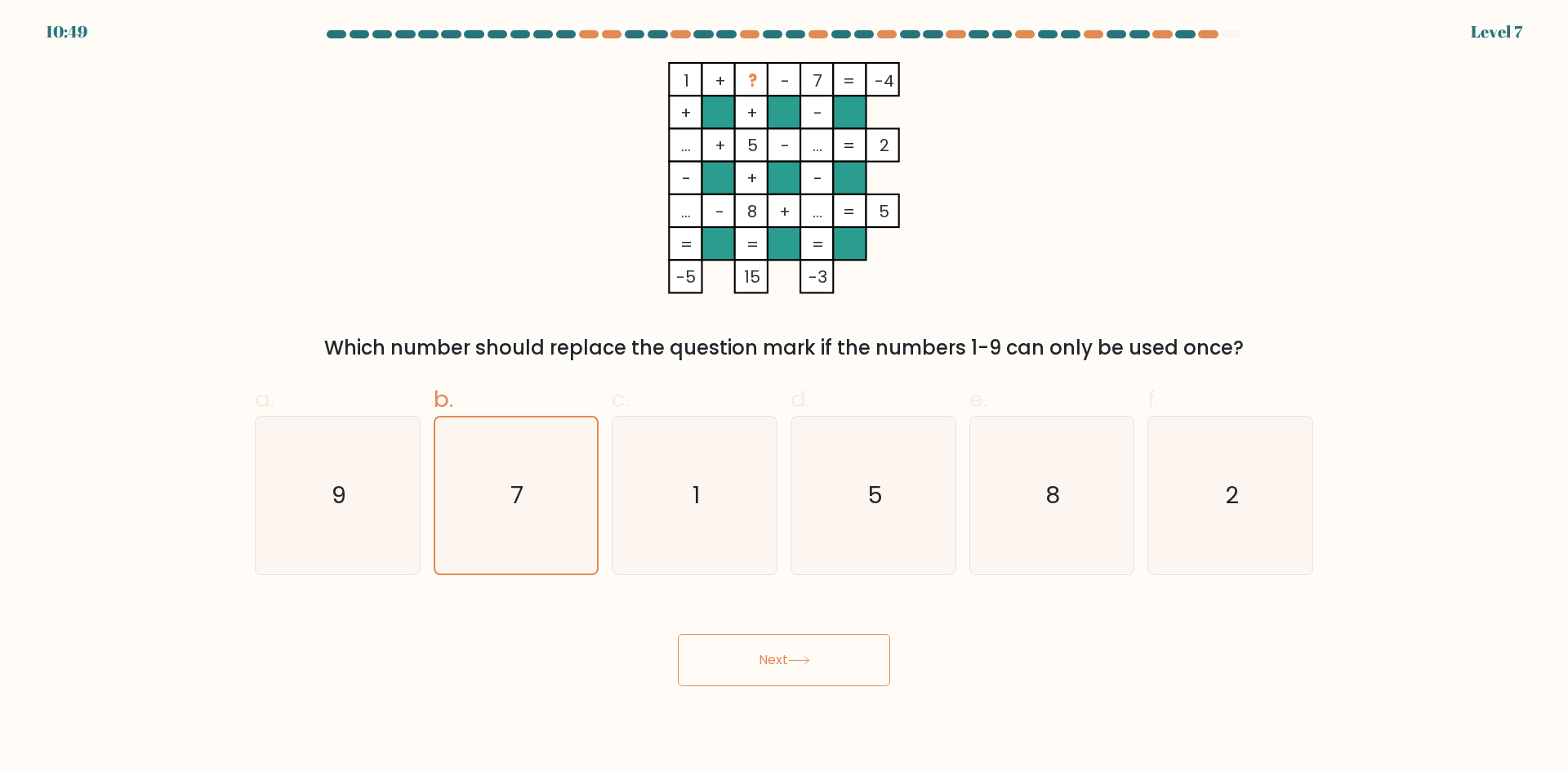
click at [794, 650] on button "Next" at bounding box center [784, 660] width 212 height 53
